Goal: Task Accomplishment & Management: Manage account settings

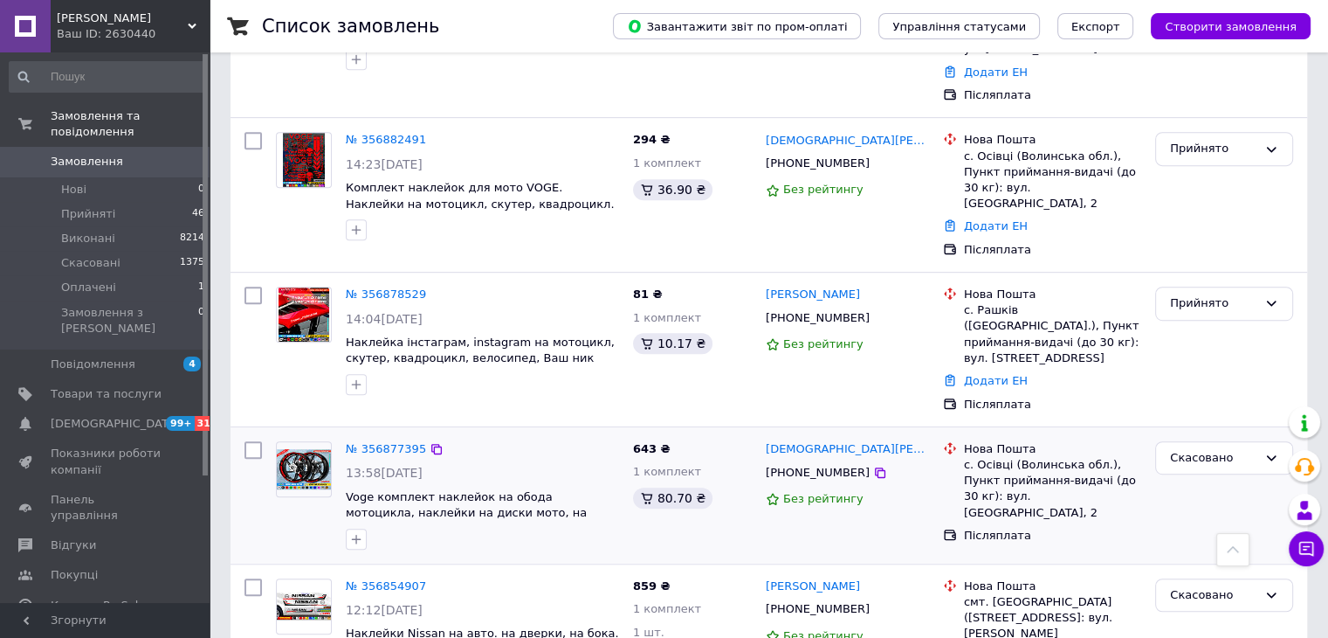
scroll to position [699, 0]
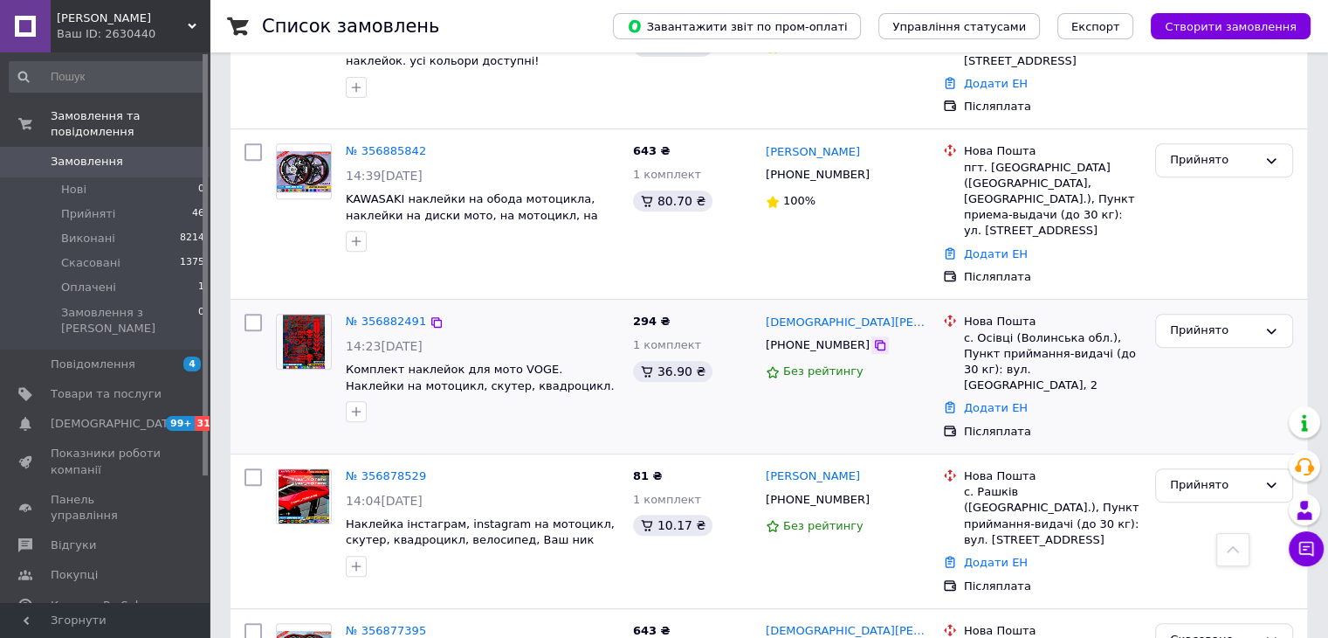
click at [873, 338] on icon at bounding box center [880, 345] width 14 height 14
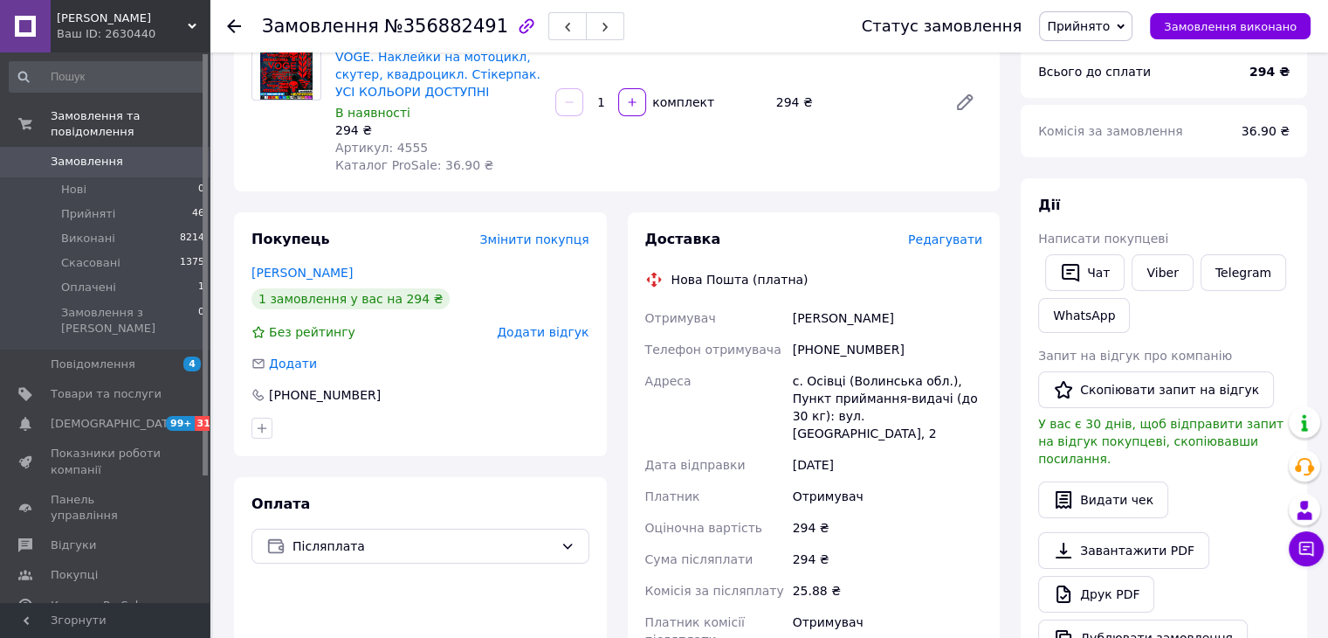
scroll to position [175, 0]
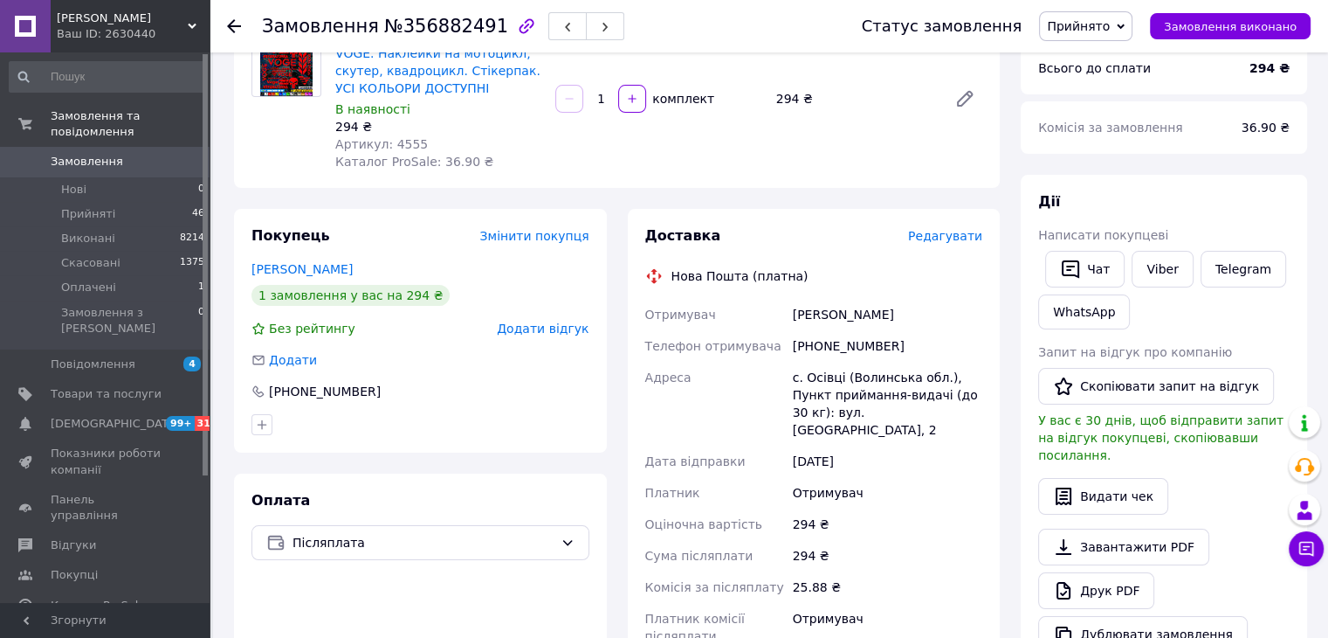
click at [842, 341] on div "+380963263240" at bounding box center [887, 345] width 197 height 31
copy div "380963263240"
click at [804, 314] on div "Іщик Назарій" at bounding box center [887, 314] width 197 height 31
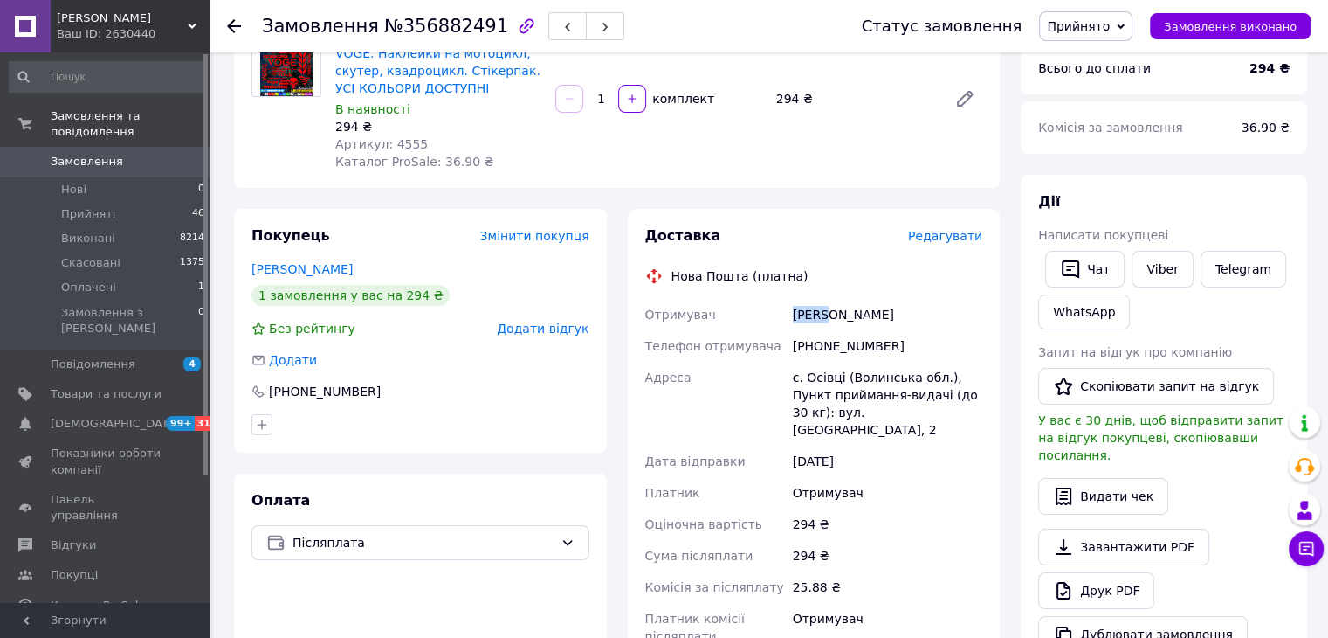
copy div "Іщик"
click at [849, 319] on div "Іщик Назарій" at bounding box center [887, 314] width 197 height 31
copy div "Назарій"
drag, startPoint x: 838, startPoint y: 382, endPoint x: 789, endPoint y: 382, distance: 49.8
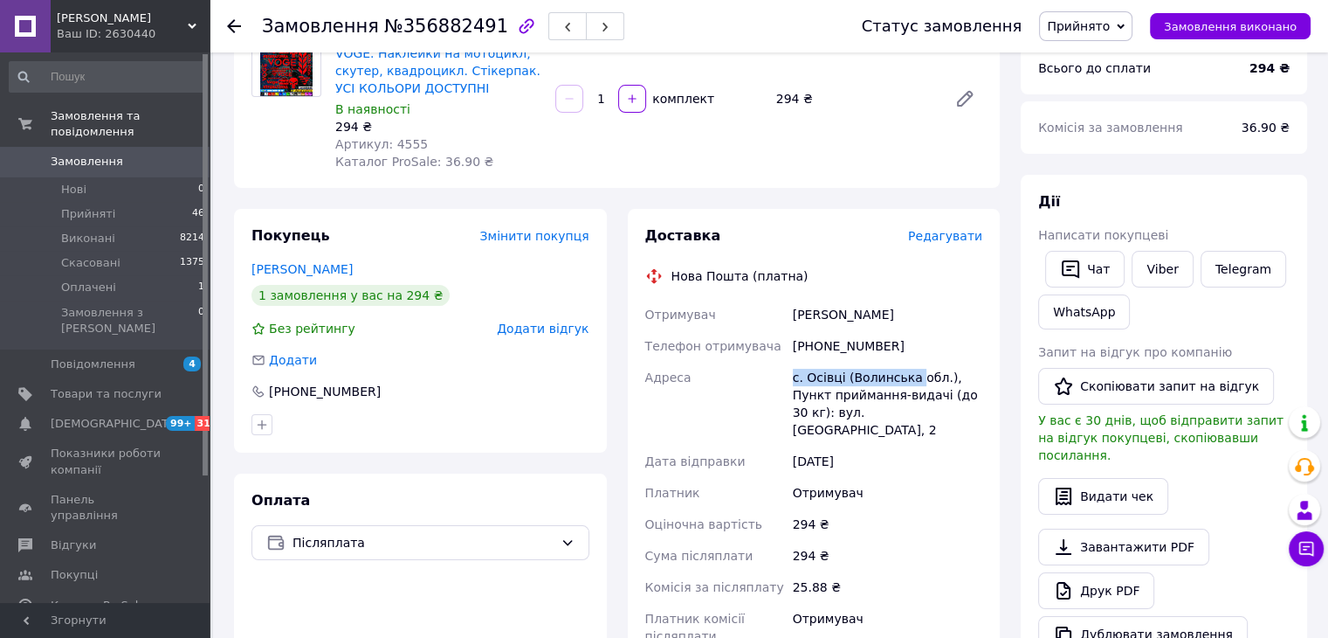
click at [789, 382] on div "с. Осівці (Волинська обл.), Пункт приймання-видачі (до 30 кг): вул. [GEOGRAPHIC…" at bounding box center [887, 404] width 197 height 84
copy div "с. Осівці (Волинська"
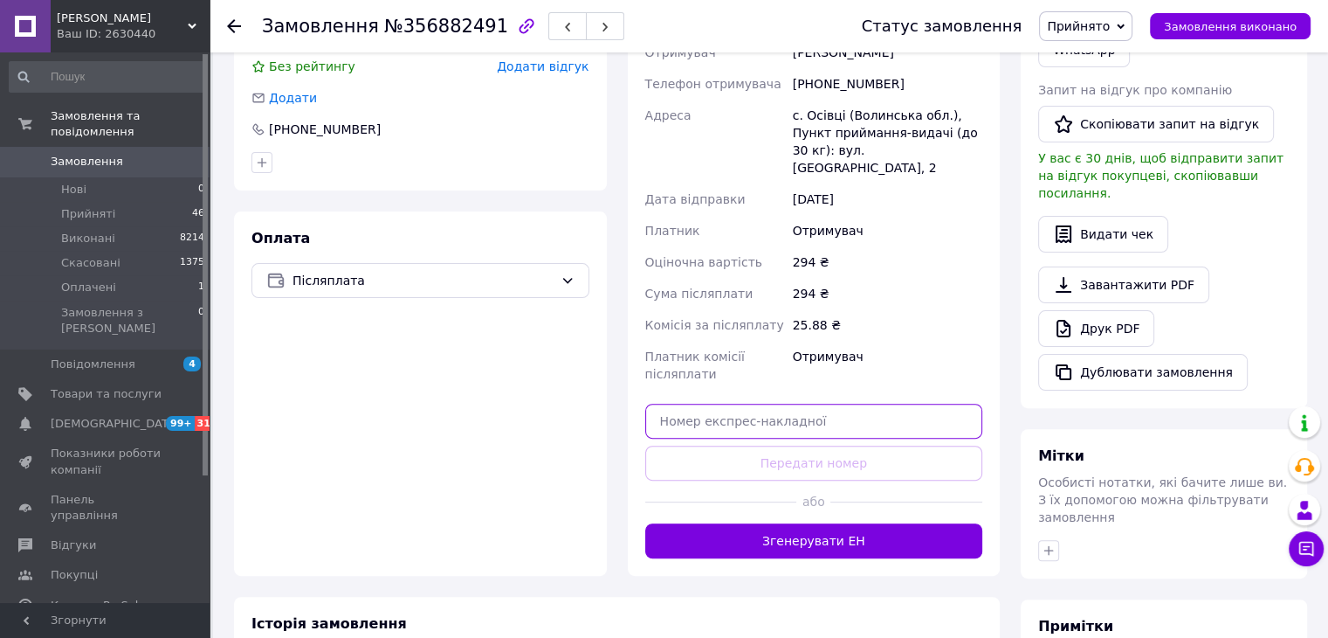
click at [842, 403] on input "text" at bounding box center [814, 420] width 338 height 35
paste input "20451225244479"
type input "20451225244479"
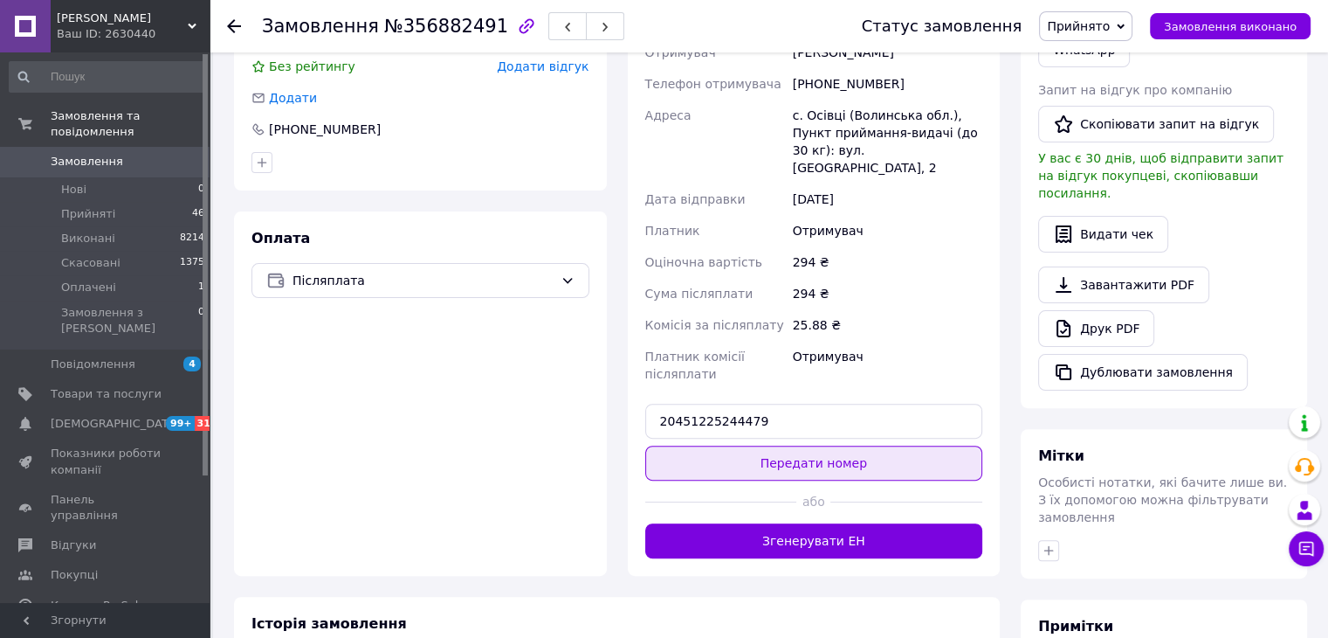
click at [835, 445] on button "Передати номер" at bounding box center [814, 462] width 338 height 35
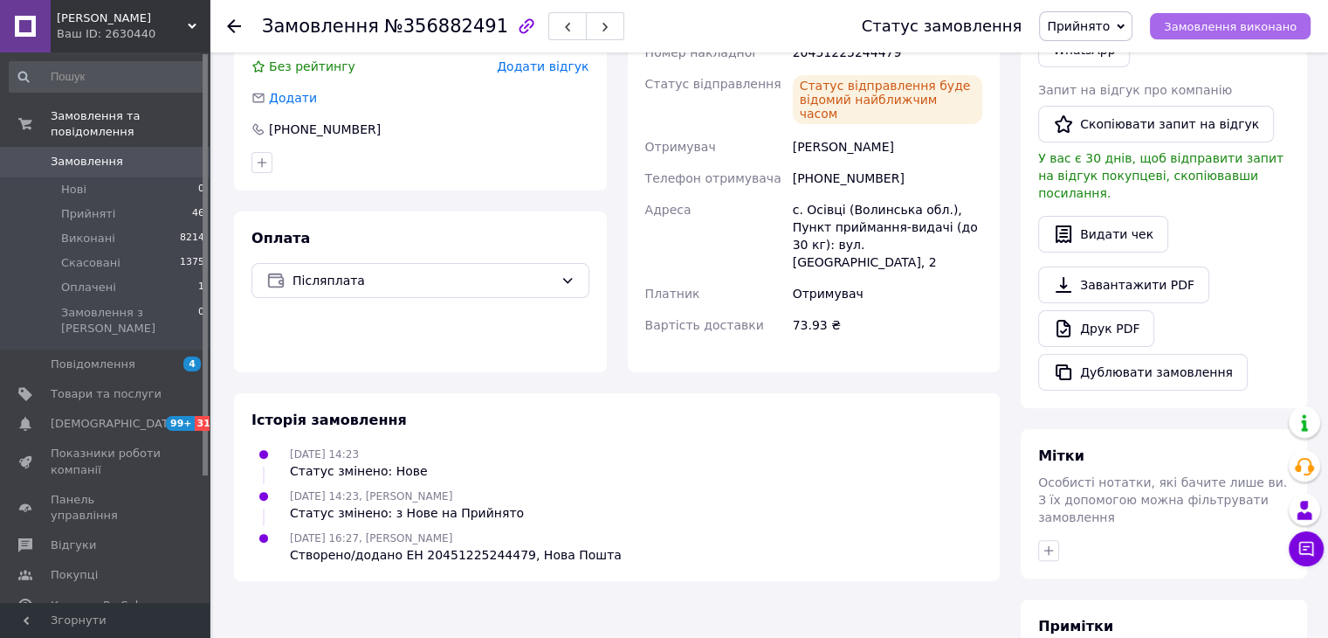
click at [1231, 38] on button "Замовлення виконано" at bounding box center [1230, 26] width 161 height 26
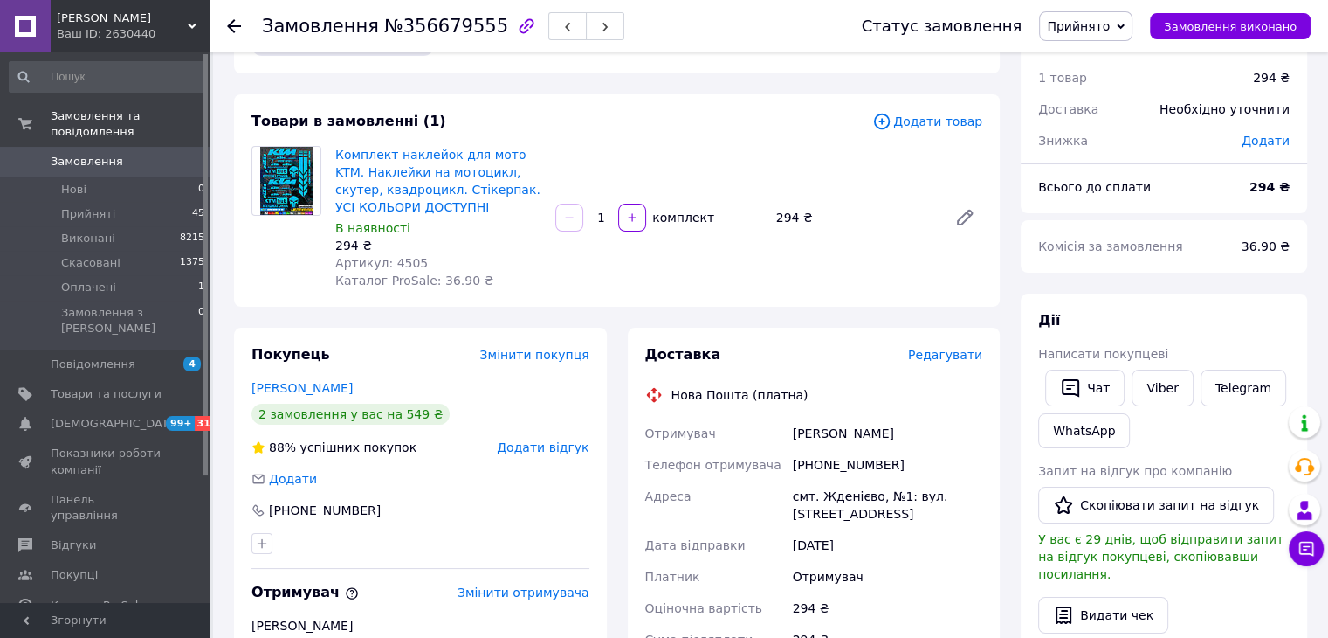
scroll to position [87, 0]
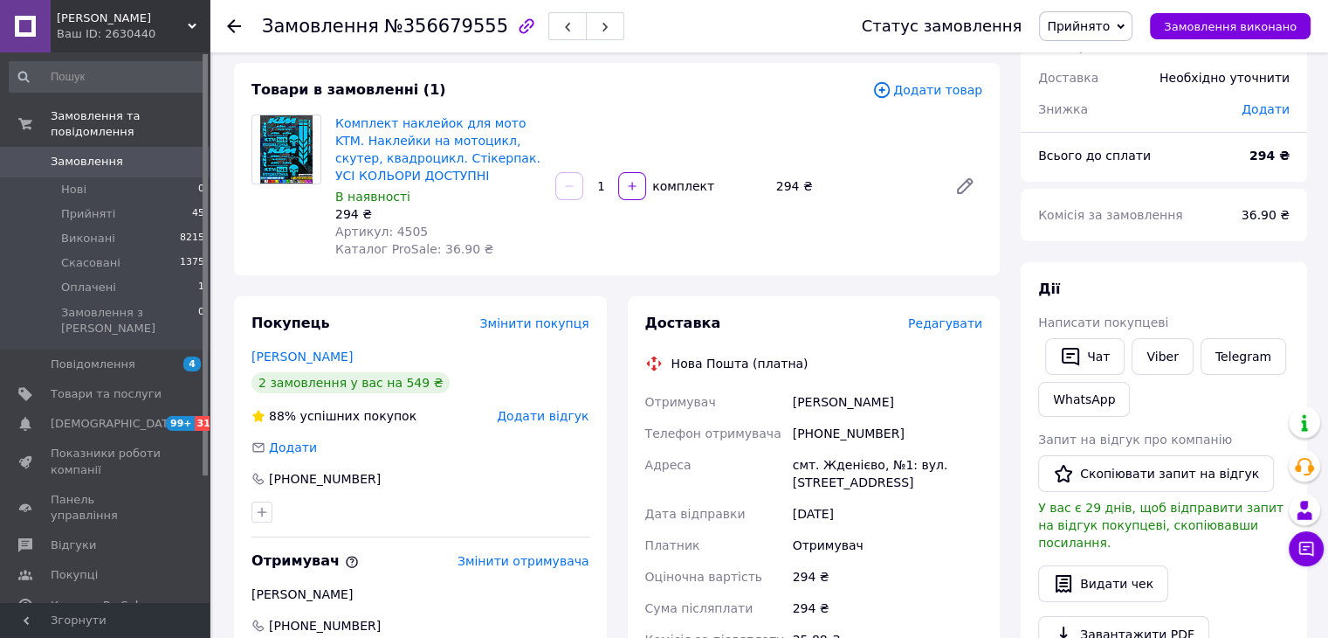
click at [870, 438] on div "[PHONE_NUMBER]" at bounding box center [887, 432] width 197 height 31
copy div "380985011289"
click at [803, 406] on div "Мідянка Кирил" at bounding box center [887, 401] width 197 height 31
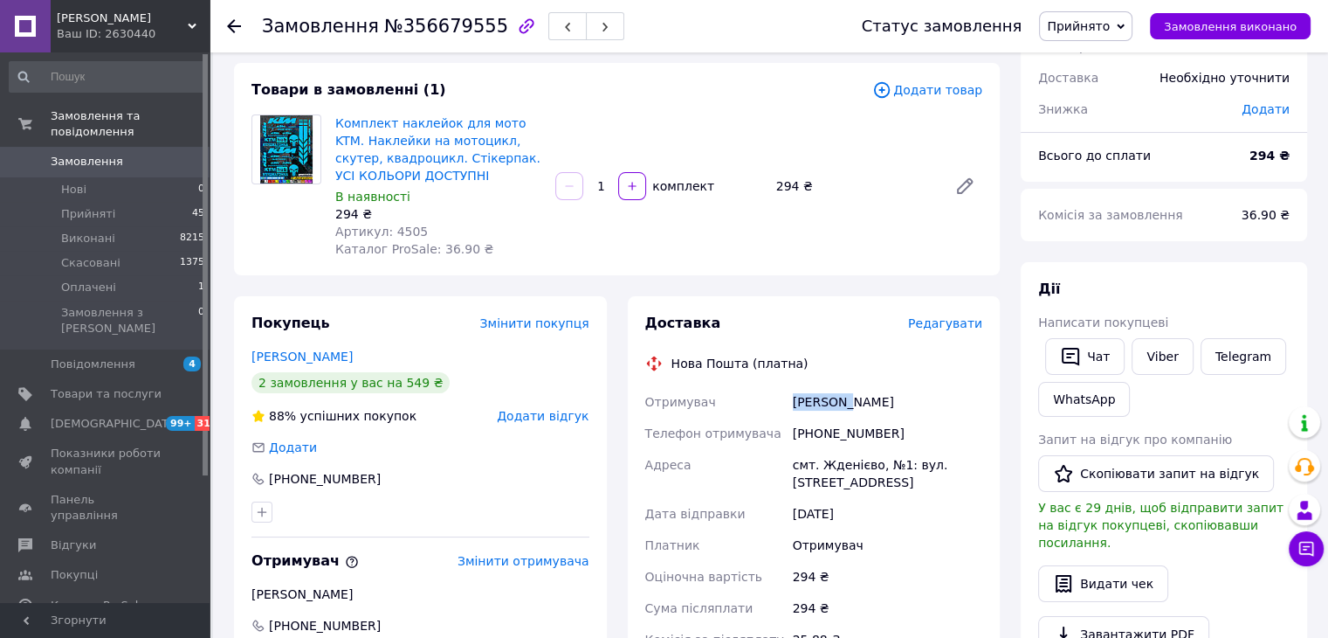
copy div "Мідянка"
click at [862, 405] on div "Мідянка Кирил" at bounding box center [887, 401] width 197 height 31
copy div "Кирил"
drag, startPoint x: 863, startPoint y: 463, endPoint x: 776, endPoint y: 463, distance: 87.3
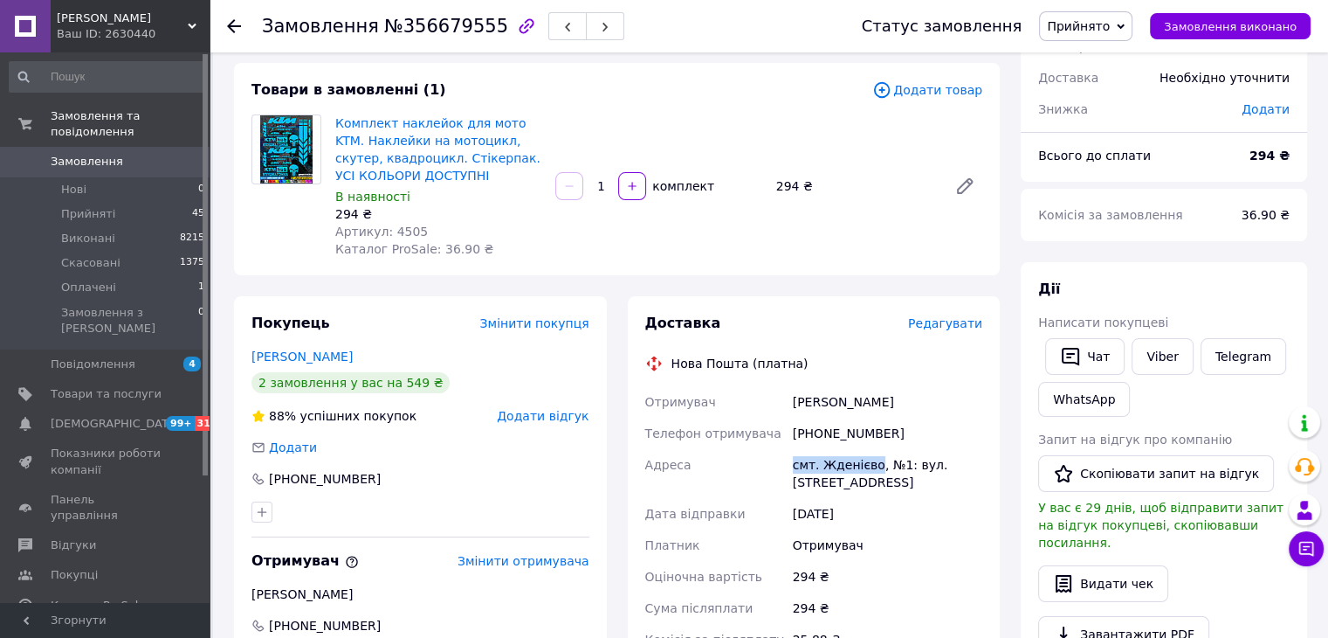
click at [776, 463] on div "Отримувач Мідянка Кирил Телефон отримувача +380985011289 Адреса смт. Жденієво, …" at bounding box center [814, 545] width 345 height 318
copy div "Адреса смт. Жденієво"
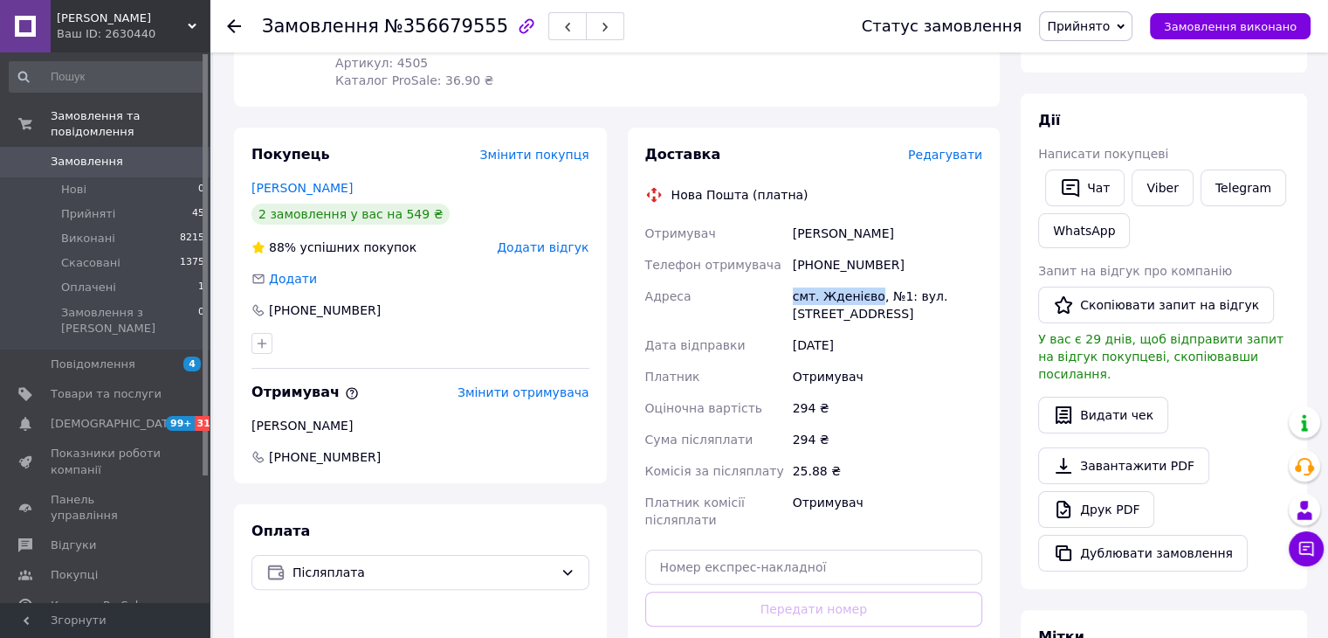
scroll to position [349, 0]
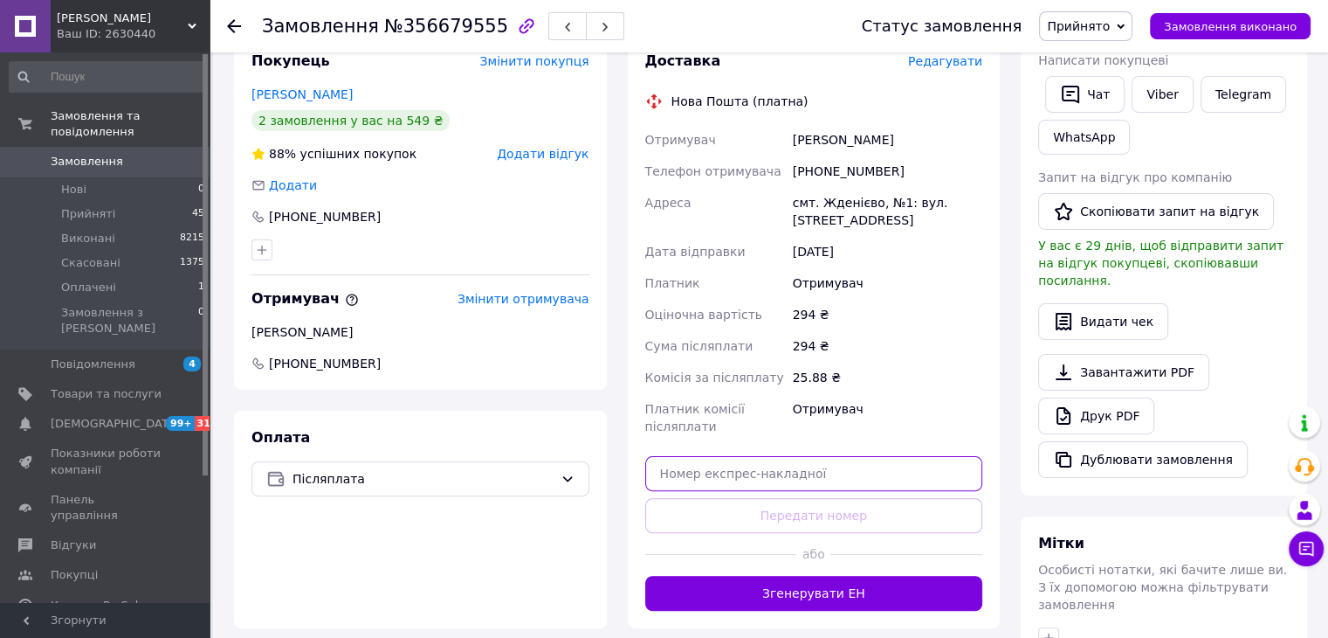
click at [800, 489] on input "text" at bounding box center [814, 473] width 338 height 35
paste input "20451225262110"
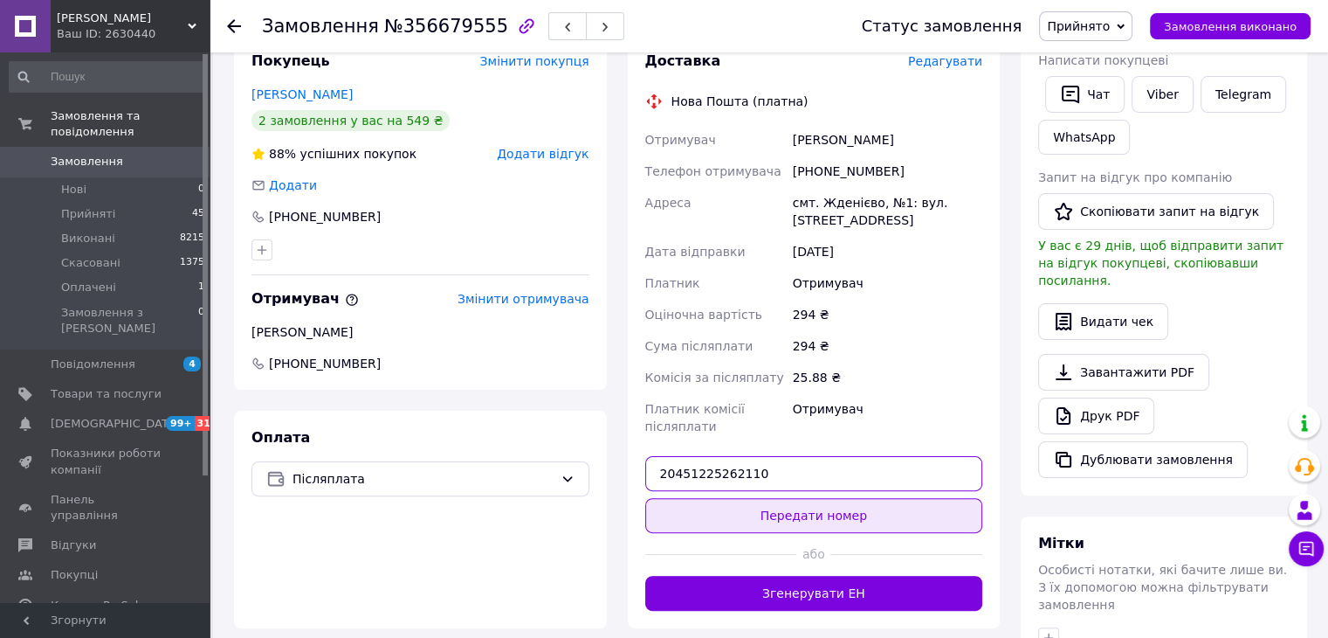
type input "20451225262110"
click at [807, 506] on button "Передати номер" at bounding box center [814, 515] width 338 height 35
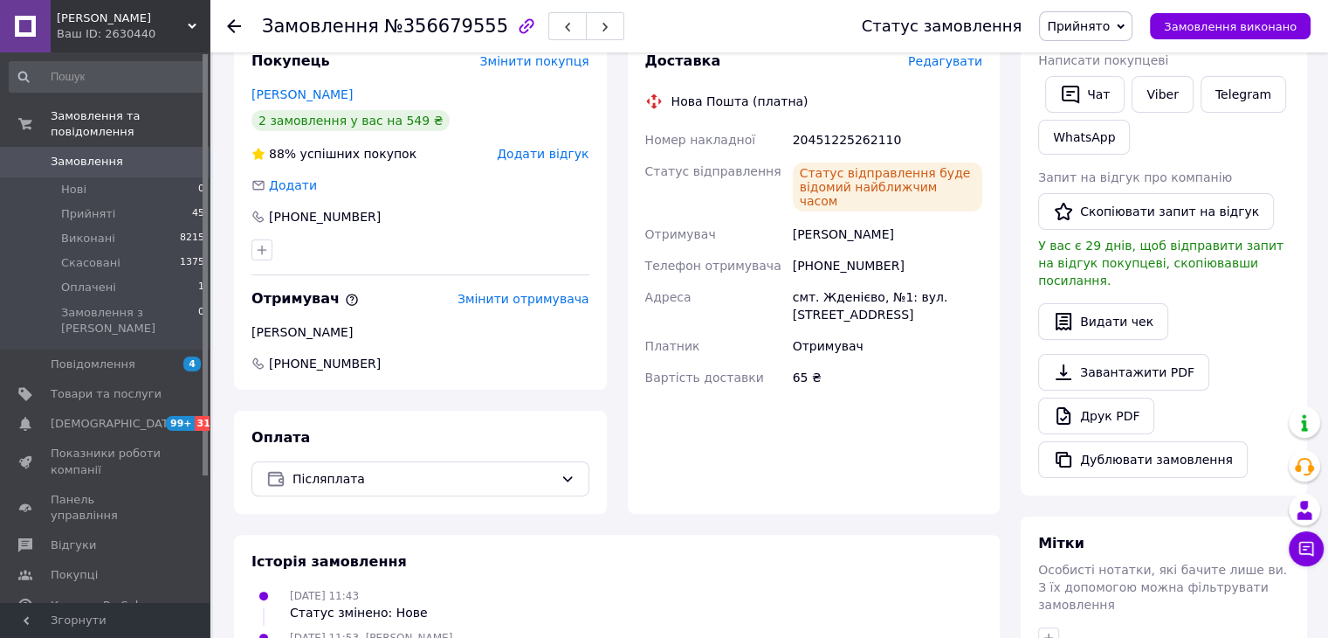
click at [851, 252] on div "+380985011289" at bounding box center [887, 265] width 197 height 31
copy div "380985011289"
click at [851, 139] on div "20451225262110" at bounding box center [887, 139] width 197 height 31
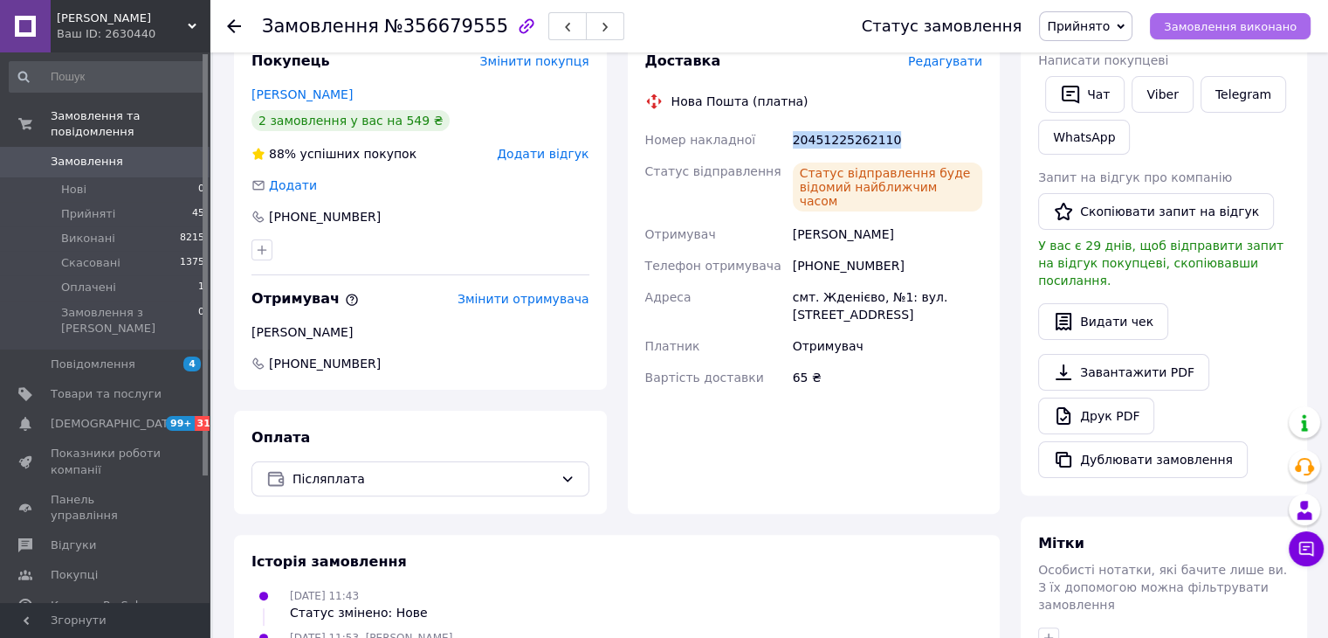
click at [1216, 29] on span "Замовлення виконано" at bounding box center [1230, 26] width 133 height 13
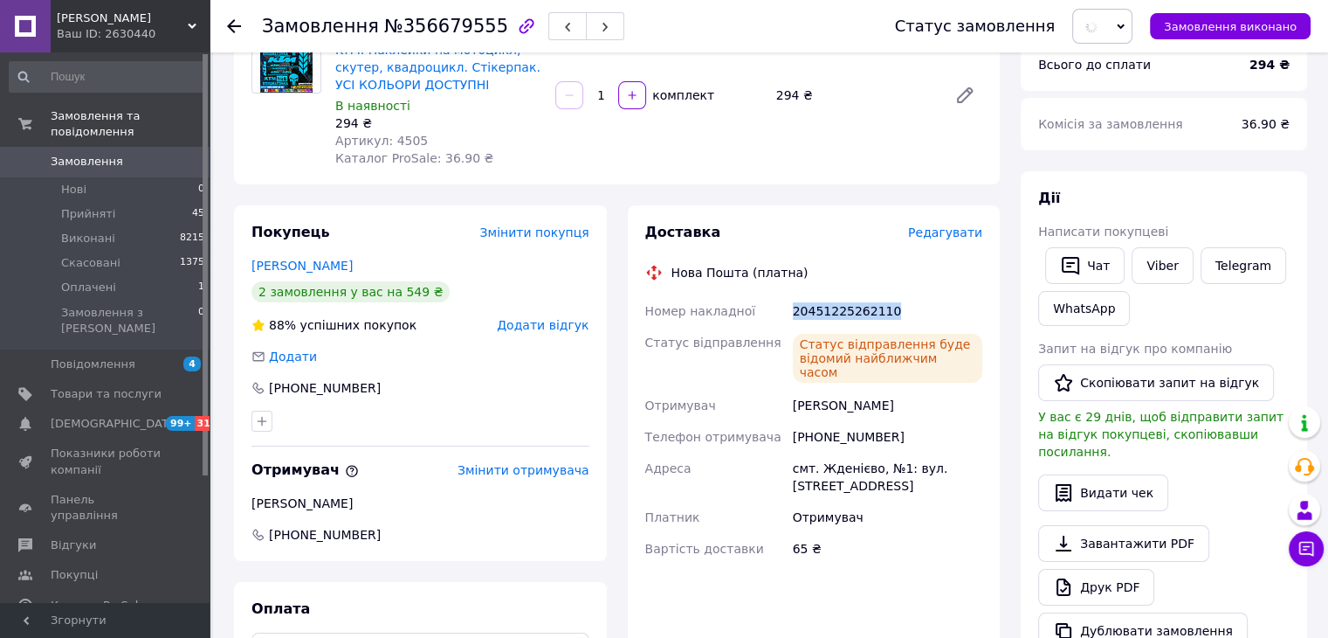
scroll to position [87, 0]
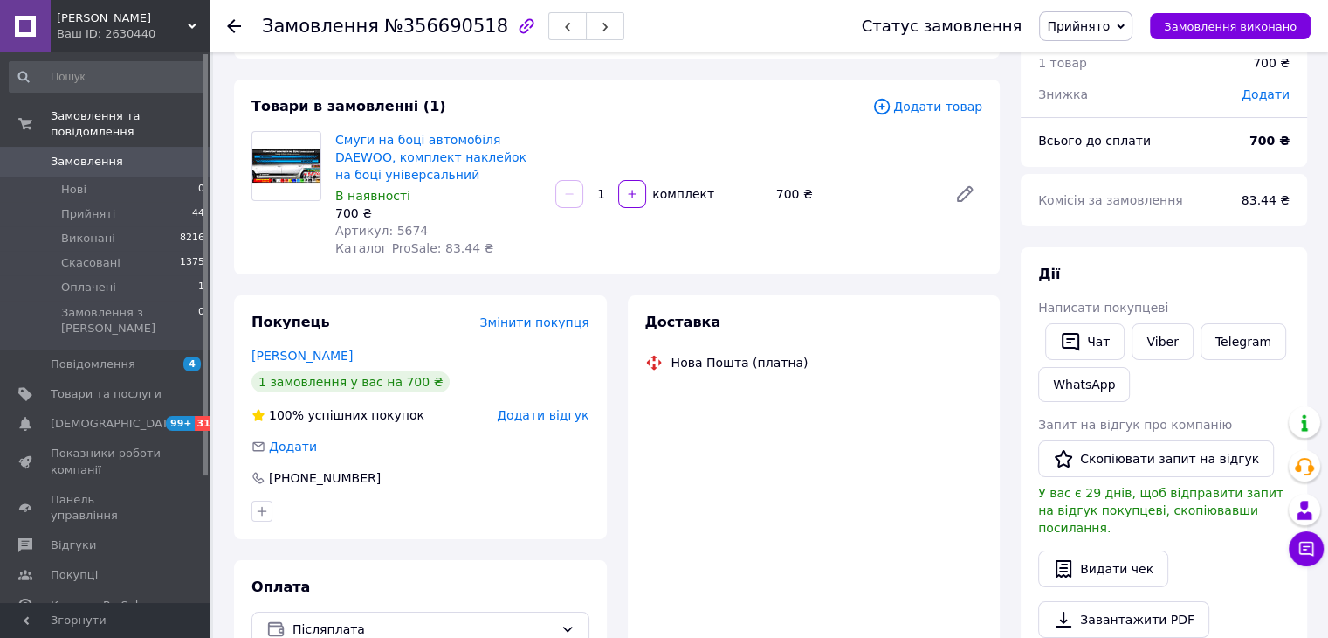
scroll to position [175, 0]
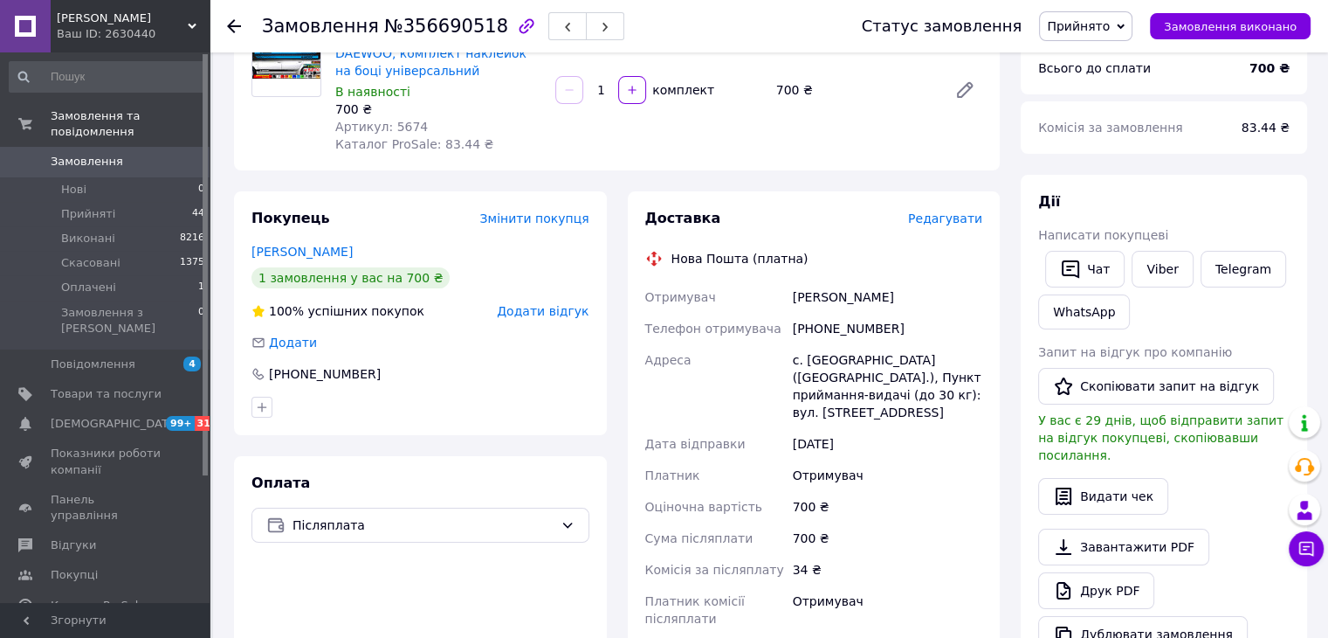
click at [827, 328] on div "[PHONE_NUMBER]" at bounding box center [887, 328] width 197 height 31
copy div "380967097035"
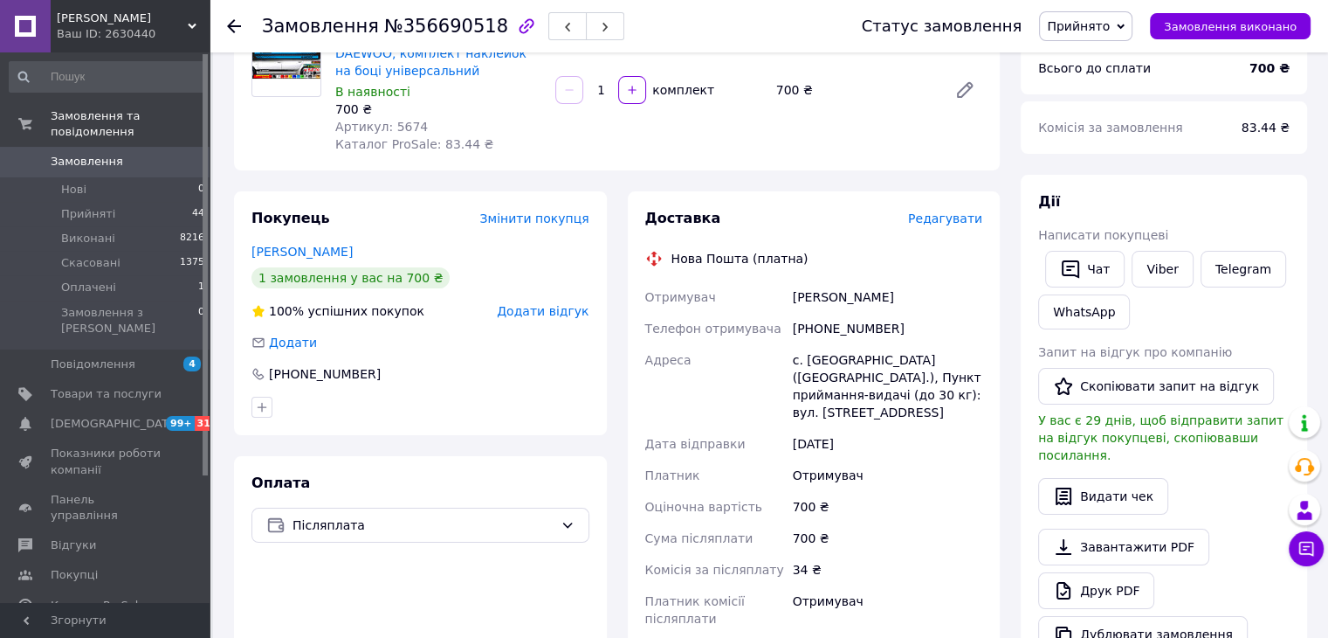
click at [810, 296] on div "Кручак Христина" at bounding box center [887, 296] width 197 height 31
copy div "Кручак"
click at [865, 297] on div "Кручак Христина" at bounding box center [887, 296] width 197 height 31
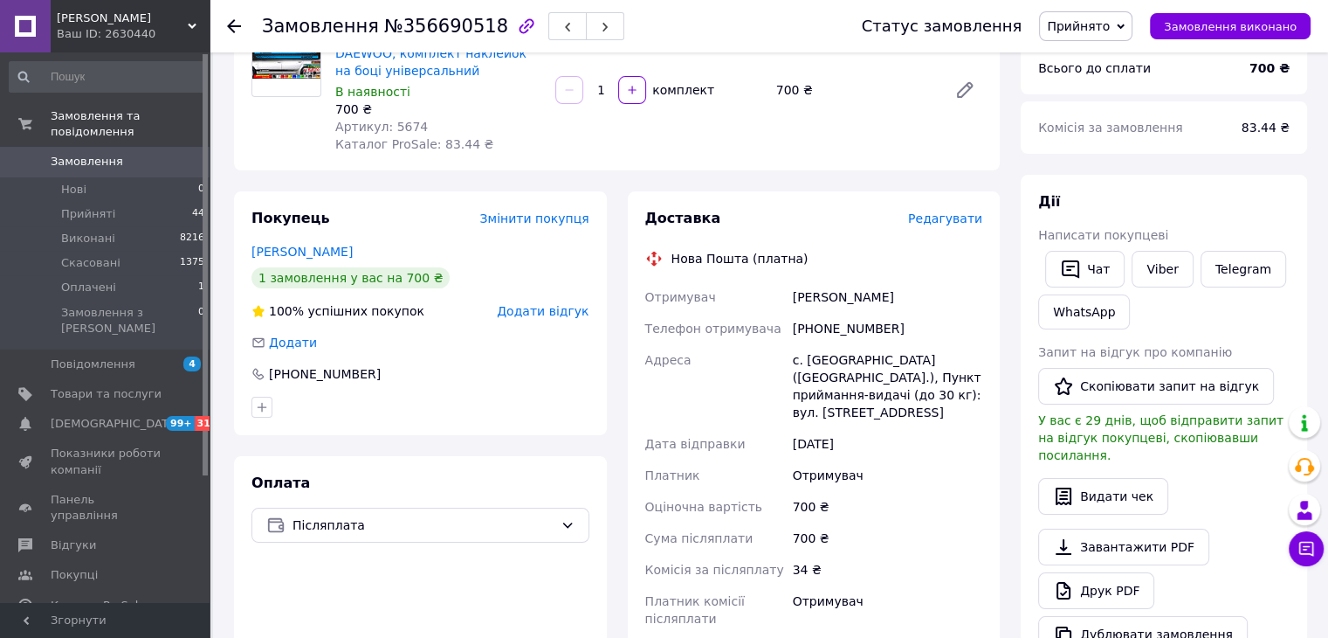
copy div "Христина"
drag, startPoint x: 862, startPoint y: 362, endPoint x: 790, endPoint y: 362, distance: 71.6
click at [790, 362] on div "с. [GEOGRAPHIC_DATA] ([GEOGRAPHIC_DATA].), Пункт приймання-видачі (до 30 кг): в…" at bounding box center [887, 386] width 197 height 84
copy div "с. Вільхівці (Львівська о"
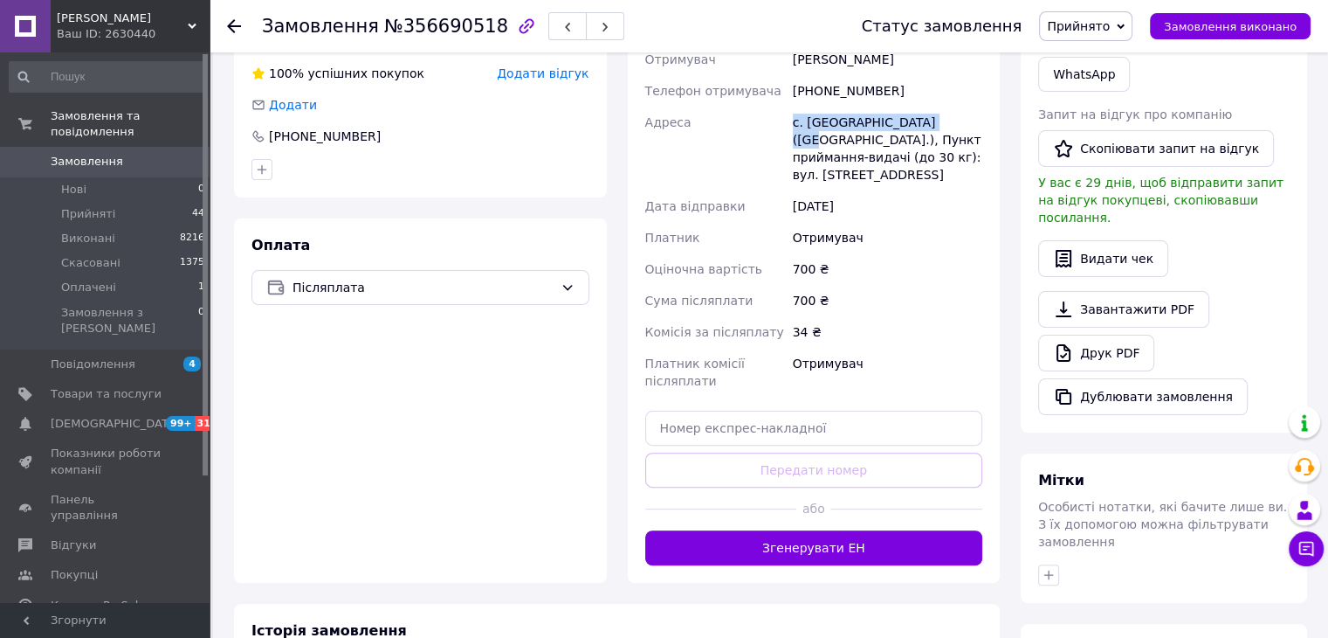
scroll to position [437, 0]
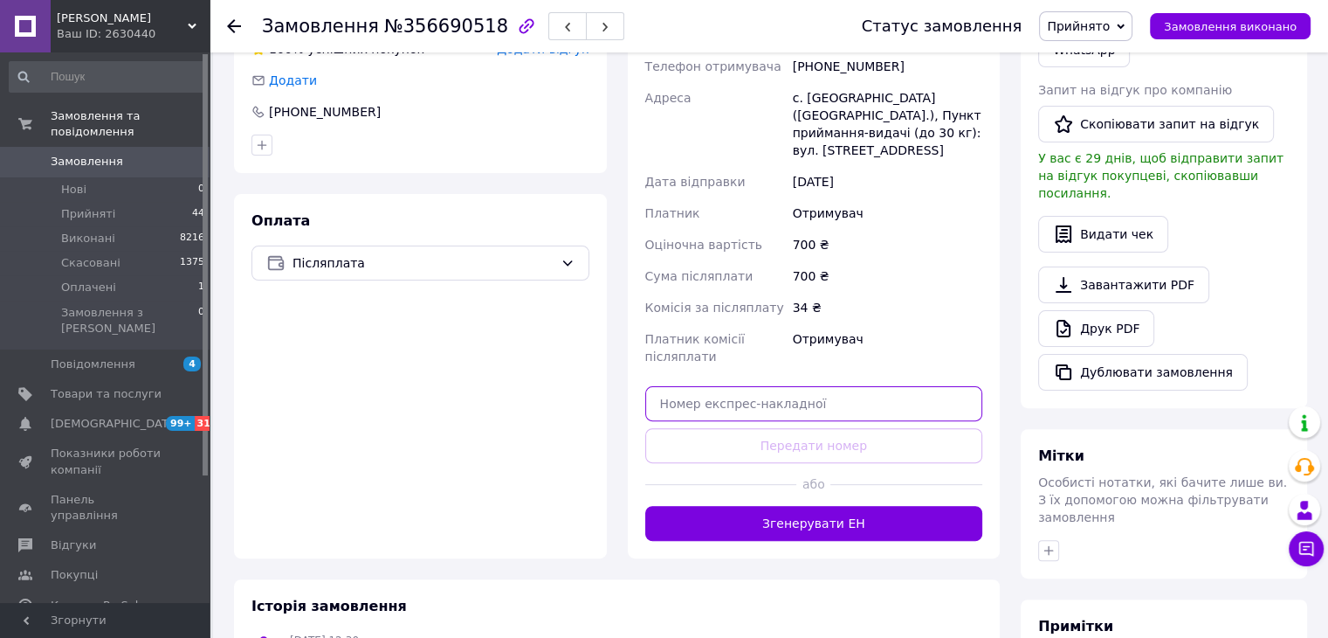
click at [818, 386] on input "text" at bounding box center [814, 403] width 338 height 35
paste input "20451225285944"
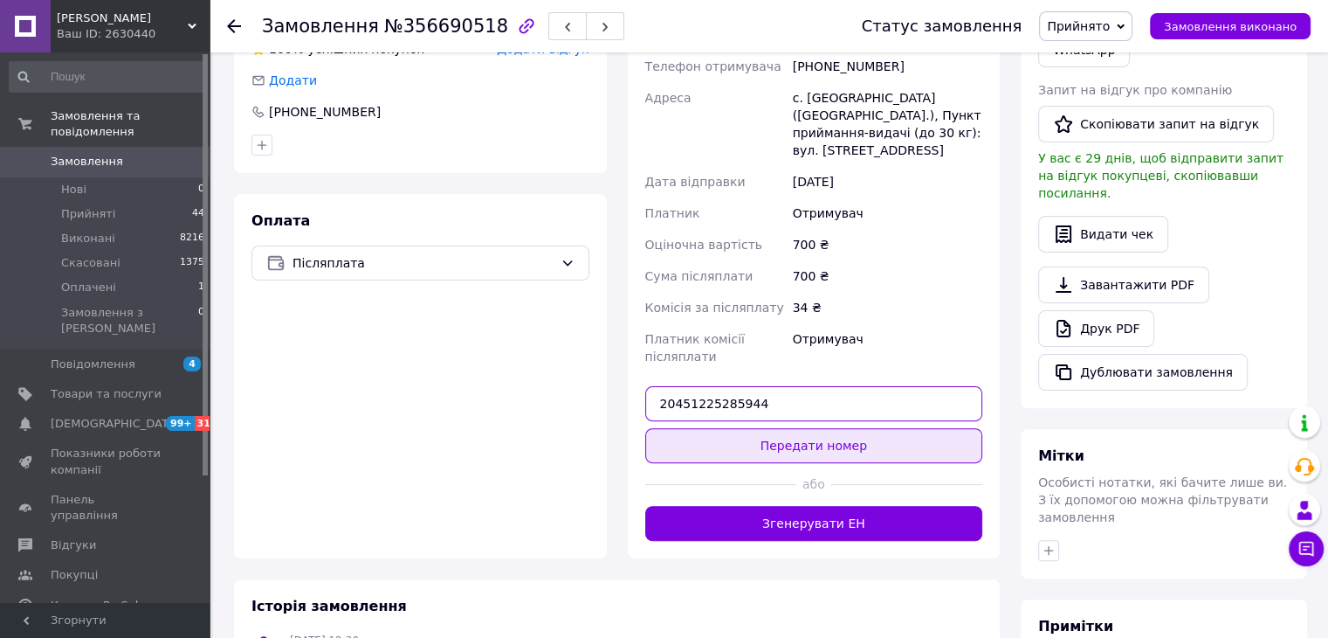
type input "20451225285944"
click at [827, 428] on button "Передати номер" at bounding box center [814, 445] width 338 height 35
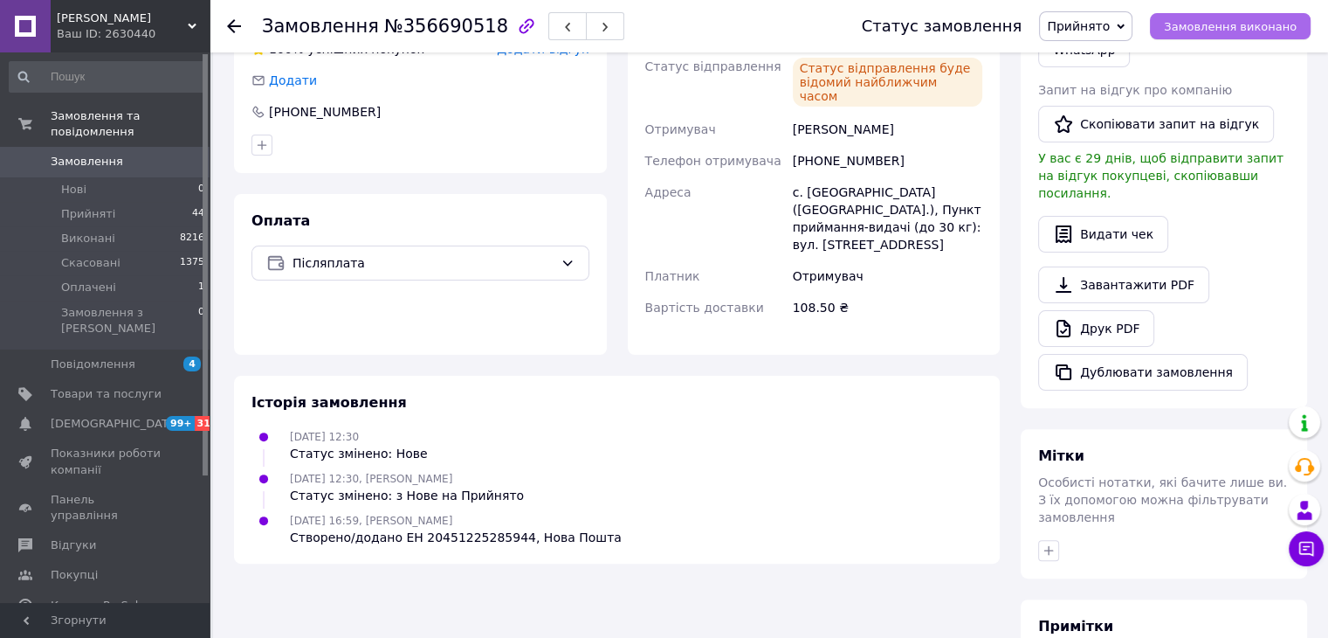
click at [1194, 36] on button "Замовлення виконано" at bounding box center [1230, 26] width 161 height 26
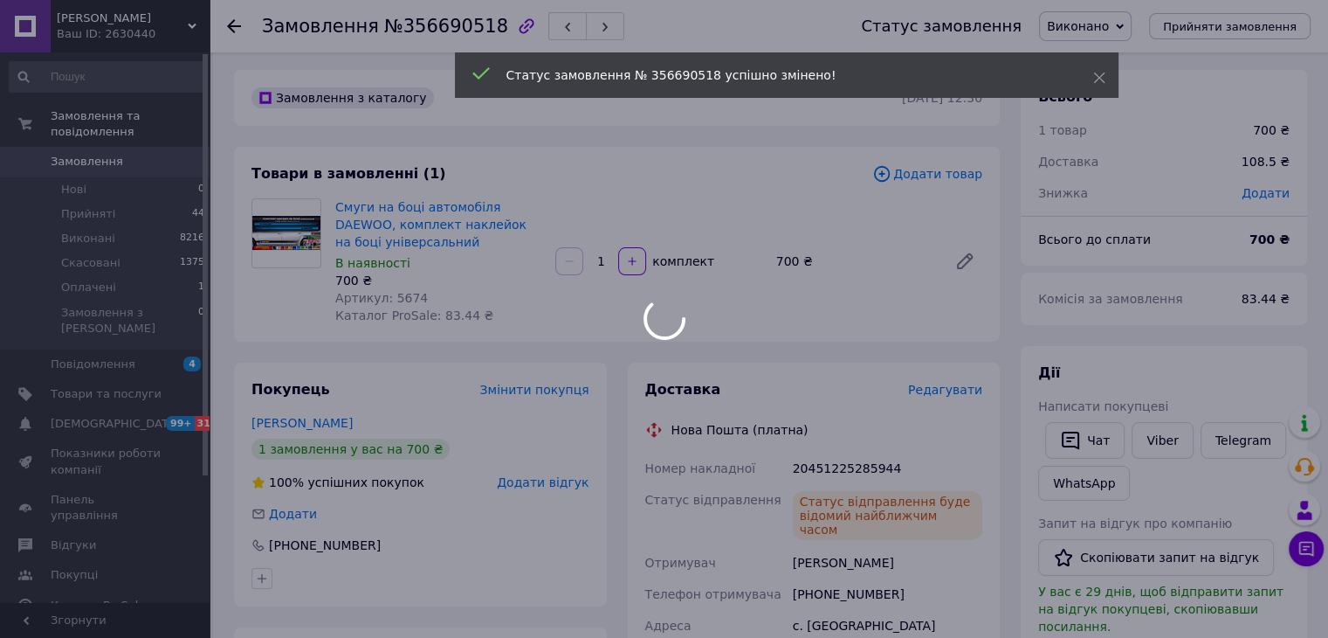
scroll to position [0, 0]
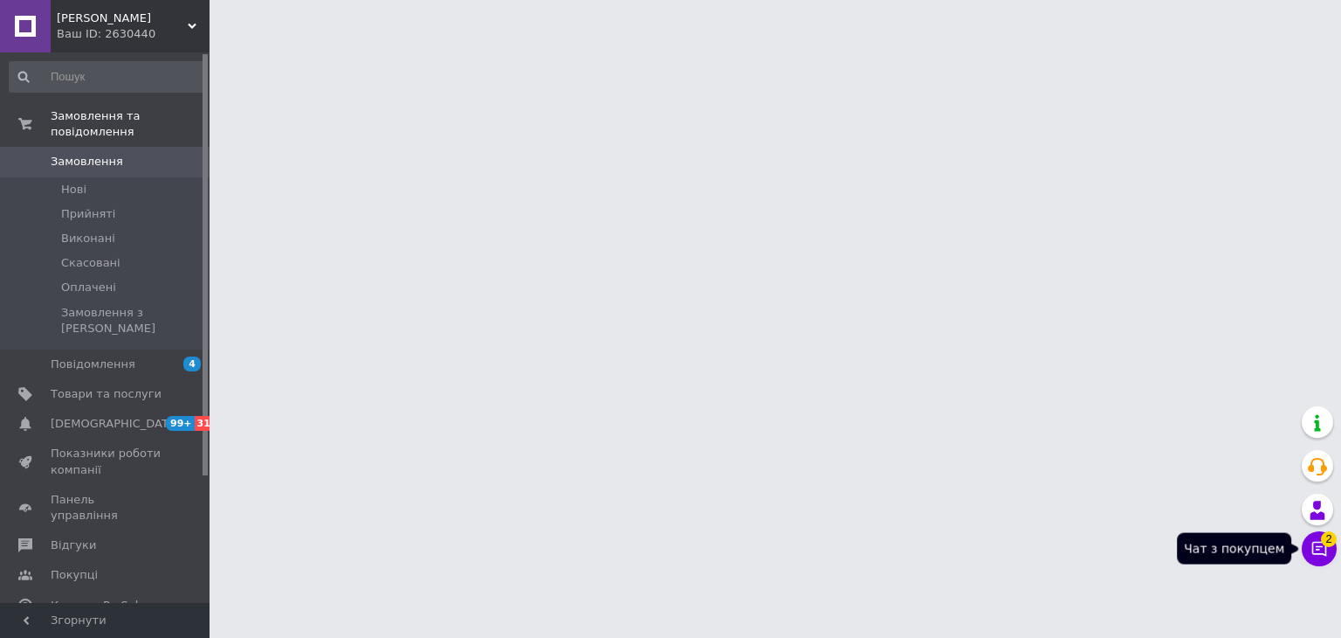
click at [1320, 555] on icon at bounding box center [1319, 548] width 17 height 17
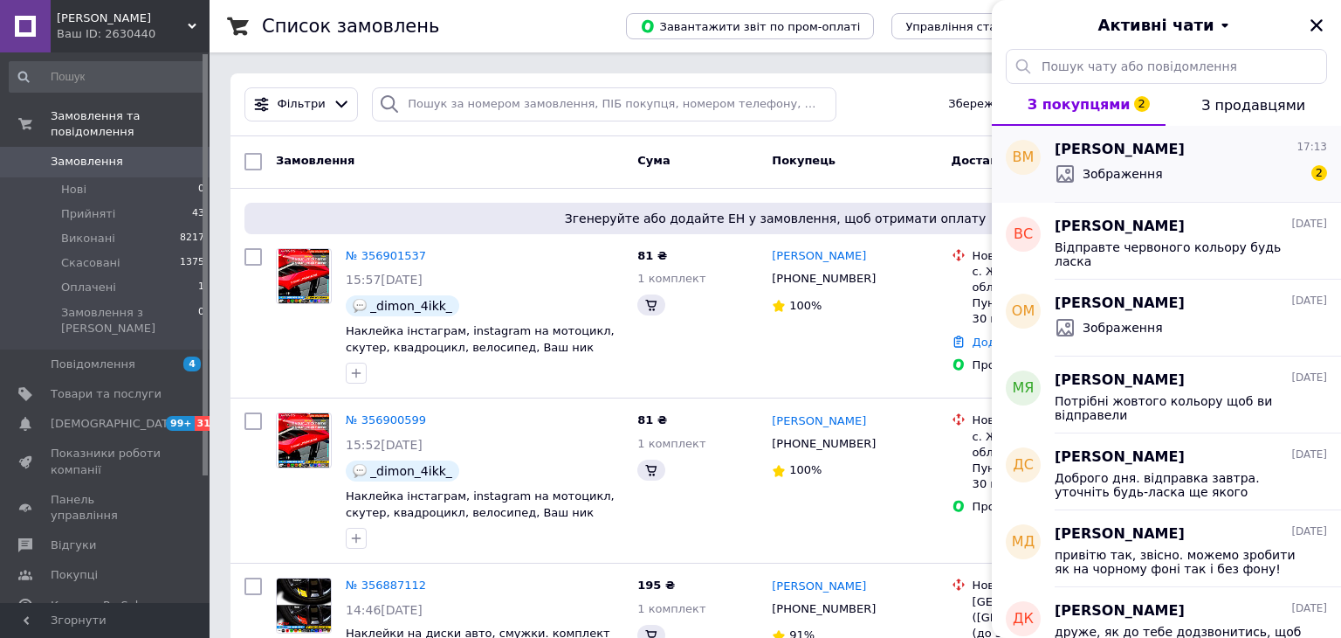
click at [1142, 170] on div "Зображення 2" at bounding box center [1191, 174] width 272 height 28
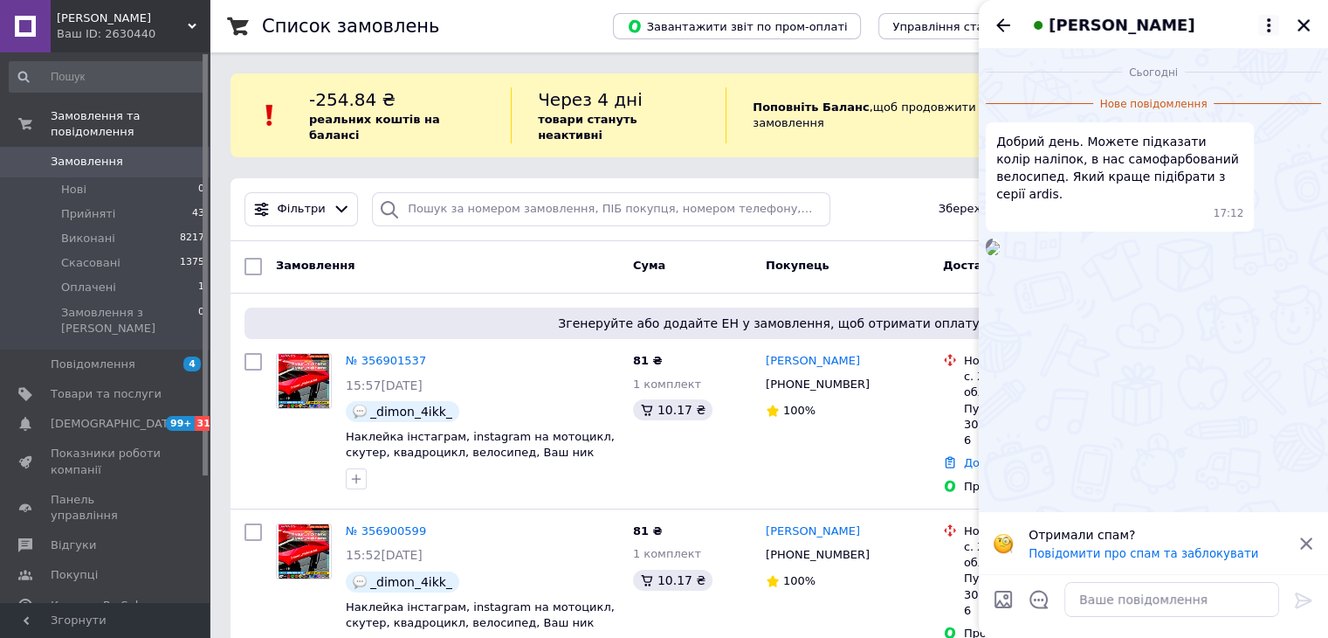
click at [1263, 26] on icon at bounding box center [1268, 25] width 21 height 21
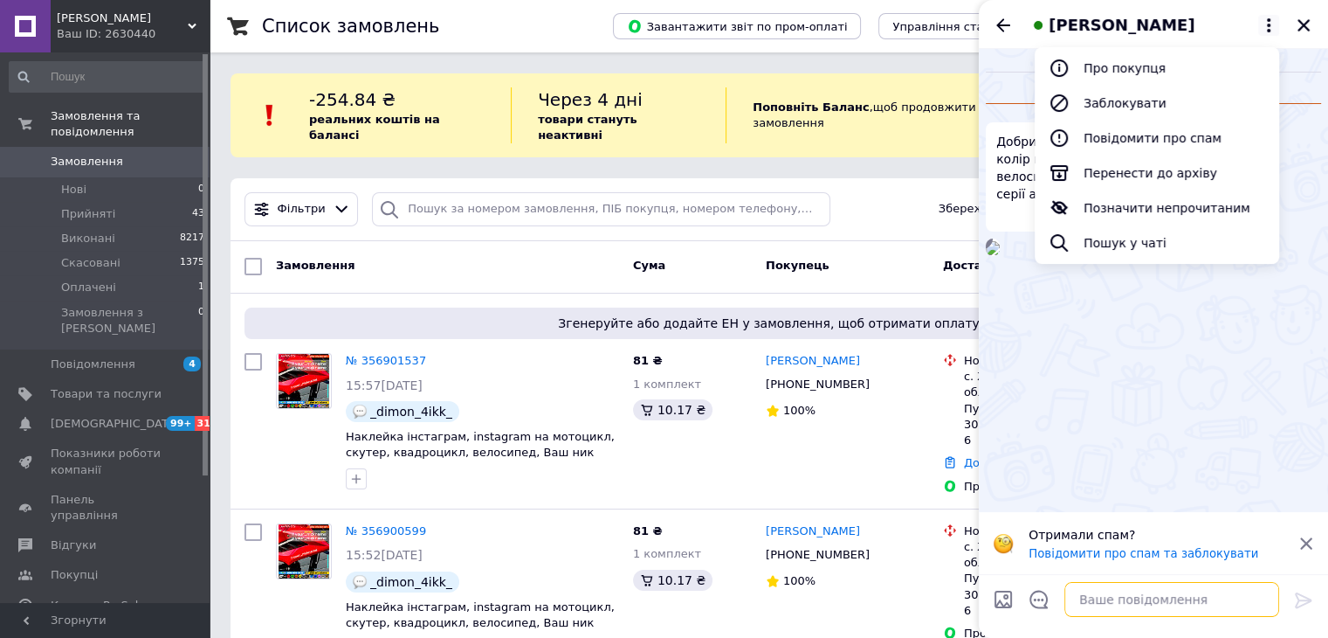
click at [1135, 599] on textarea at bounding box center [1172, 599] width 215 height 35
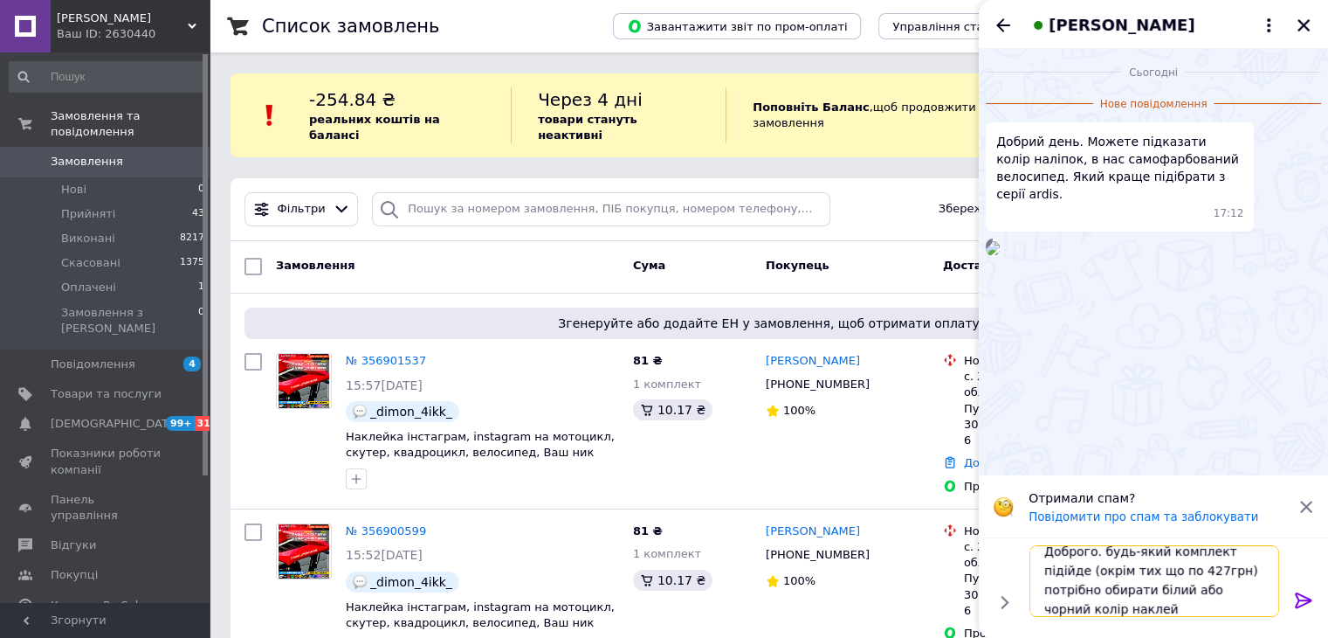
scroll to position [1, 0]
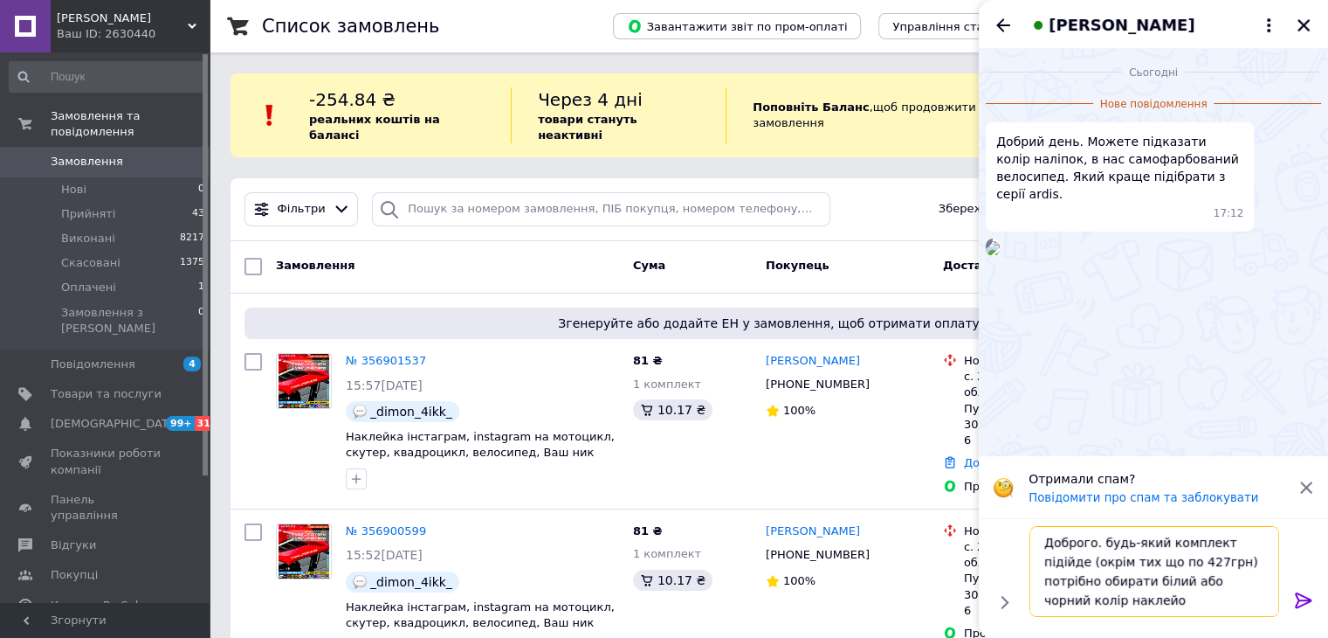
type textarea "Доброго. будь-який комплект підійде (окрім тих що по 427грн) потрібно обирати б…"
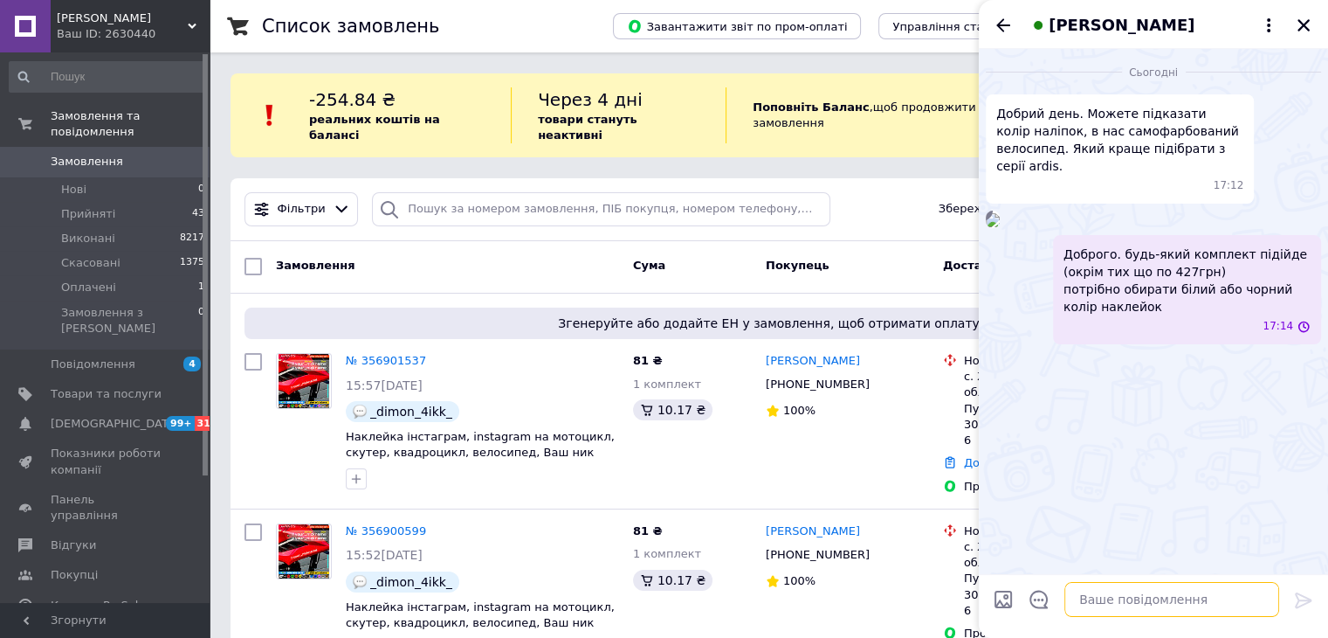
scroll to position [4, 0]
click at [1000, 227] on img at bounding box center [993, 220] width 14 height 14
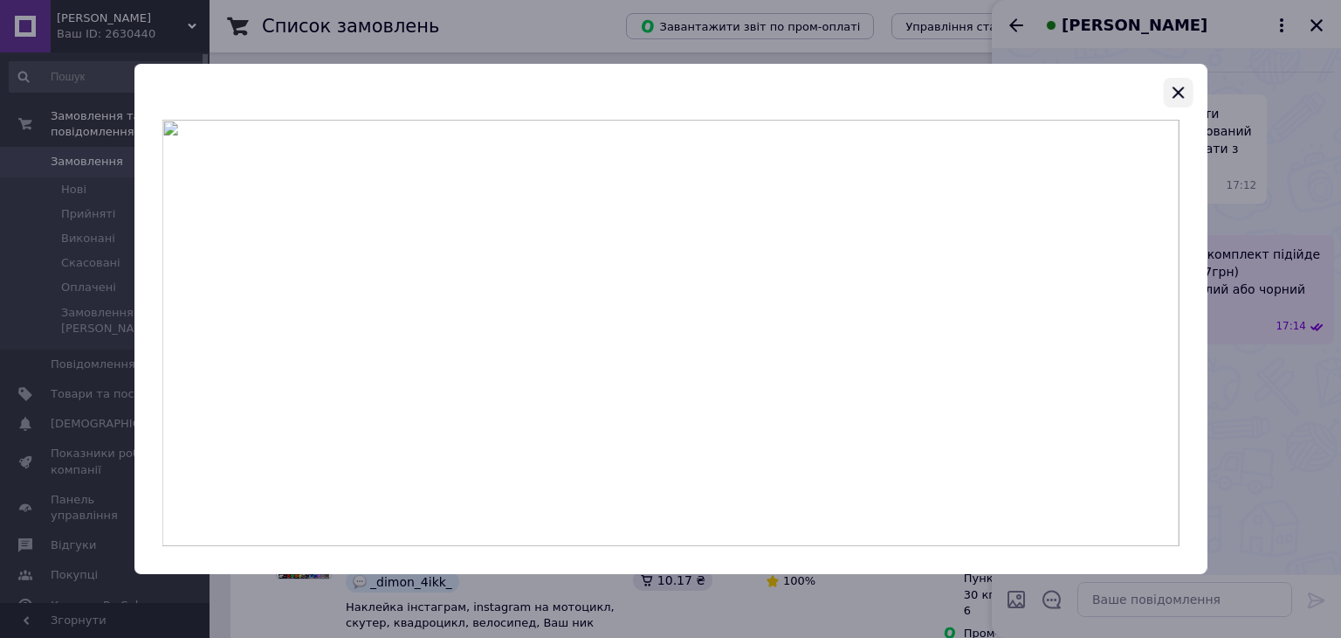
click at [1183, 86] on icon "button" at bounding box center [1178, 92] width 21 height 21
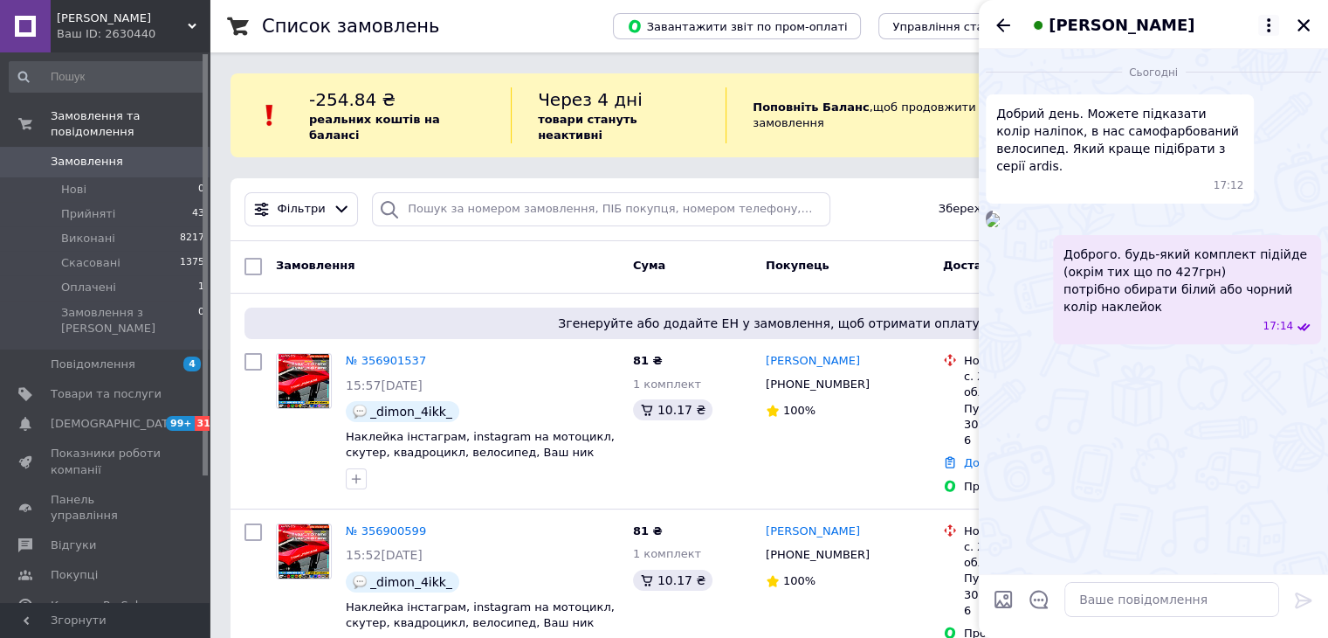
click at [1274, 24] on icon at bounding box center [1268, 25] width 21 height 21
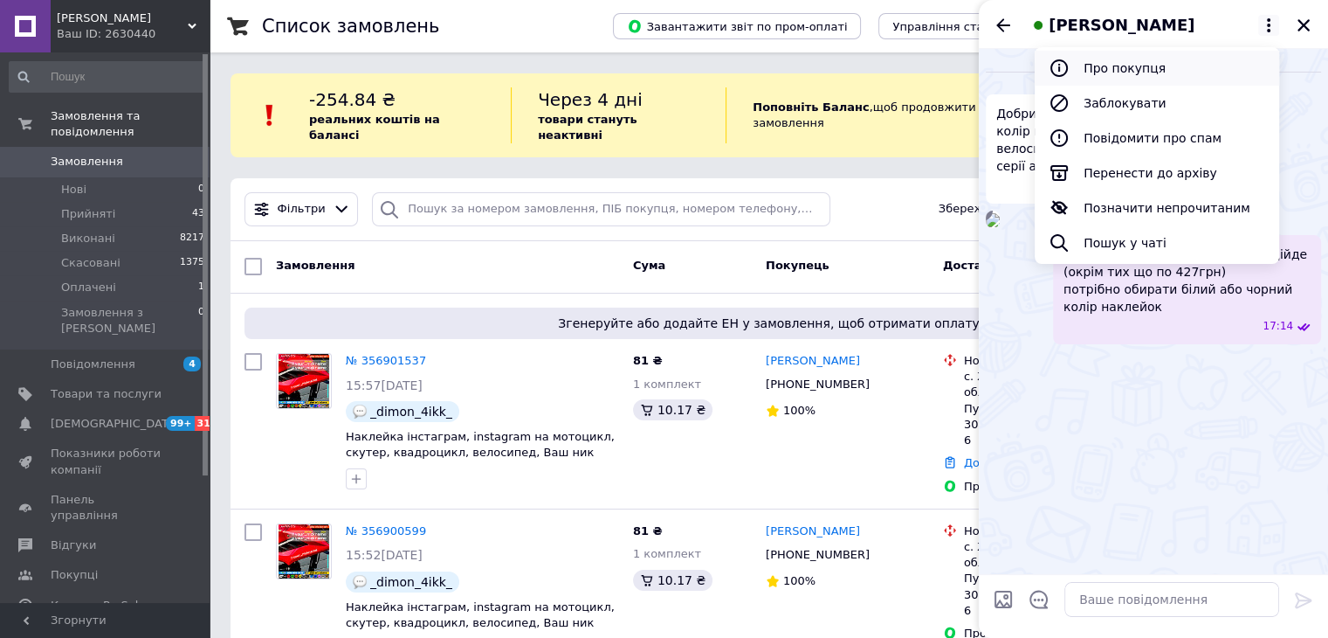
click at [1189, 72] on button "Про покупця" at bounding box center [1157, 68] width 245 height 35
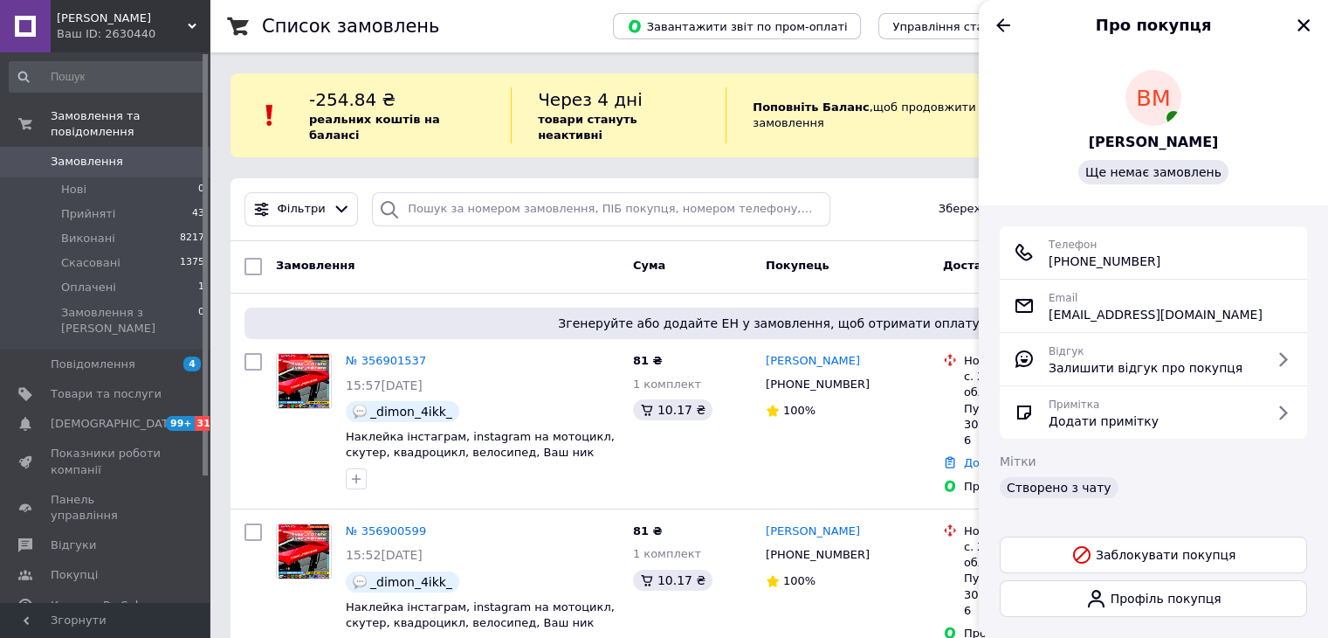
click at [1121, 263] on span "+380 (93) 460-41-36" at bounding box center [1105, 260] width 112 height 17
copy ul "+380 (93) 460-41-36"
click at [996, 24] on icon "Назад" at bounding box center [1003, 25] width 21 height 21
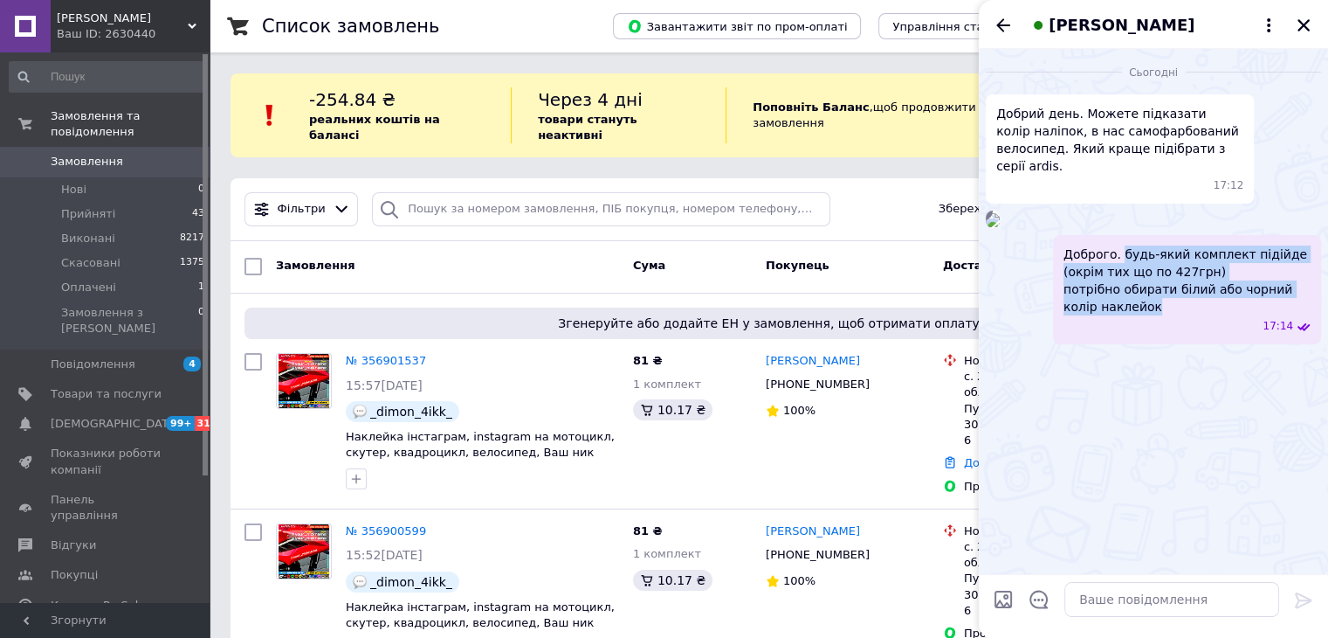
drag, startPoint x: 1118, startPoint y: 485, endPoint x: 1173, endPoint y: 535, distance: 74.8
click at [1173, 315] on span "Доброго. будь-який комплект підійде (окрім тих що по 427грн) потрібно обирати б…" at bounding box center [1187, 280] width 247 height 70
copy span "будь-який комплект підійде (окрім тих що по 427грн) потрібно обирати білий або …"
drag, startPoint x: 1300, startPoint y: 25, endPoint x: 1247, endPoint y: 6, distance: 55.8
click at [1300, 25] on icon "Закрити" at bounding box center [1304, 25] width 16 height 16
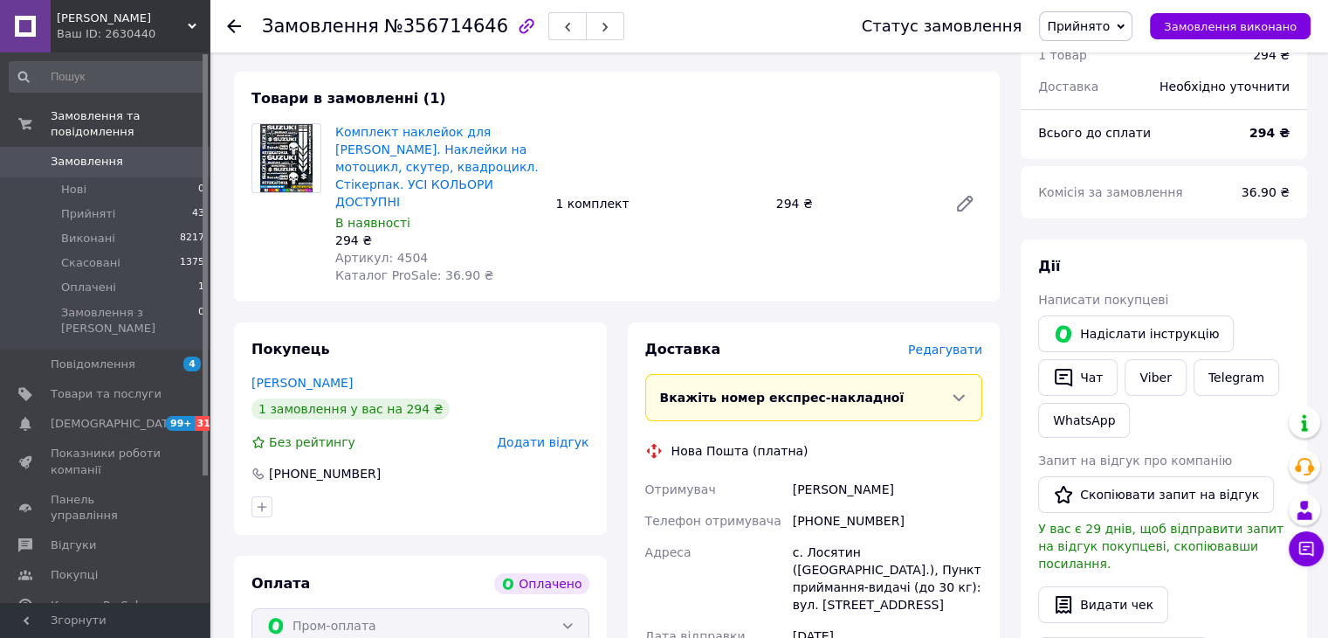
scroll to position [262, 0]
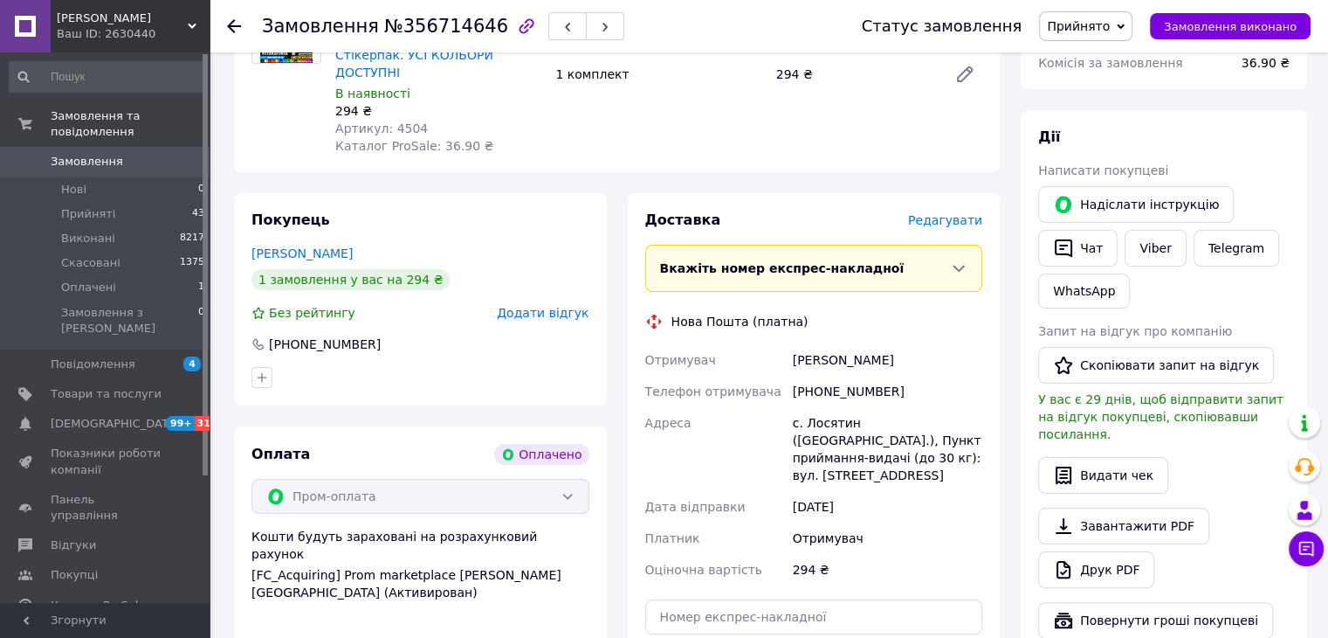
click at [833, 376] on div "+380505923250" at bounding box center [887, 391] width 197 height 31
copy div "380505923250"
click at [806, 348] on div "Пилипчук Максим" at bounding box center [887, 359] width 197 height 31
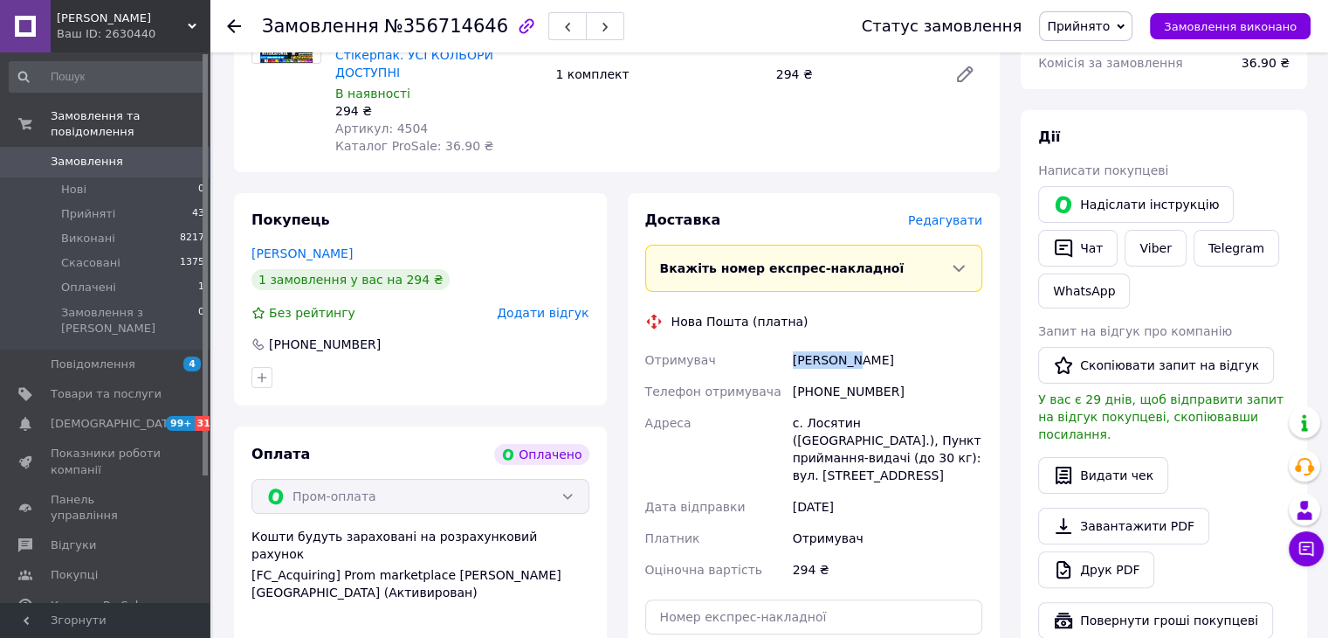
copy div "Пилипчук"
click at [893, 344] on div "Пилипчук Максим" at bounding box center [887, 359] width 197 height 31
click at [880, 354] on div "Пилипчук Максим" at bounding box center [887, 359] width 197 height 31
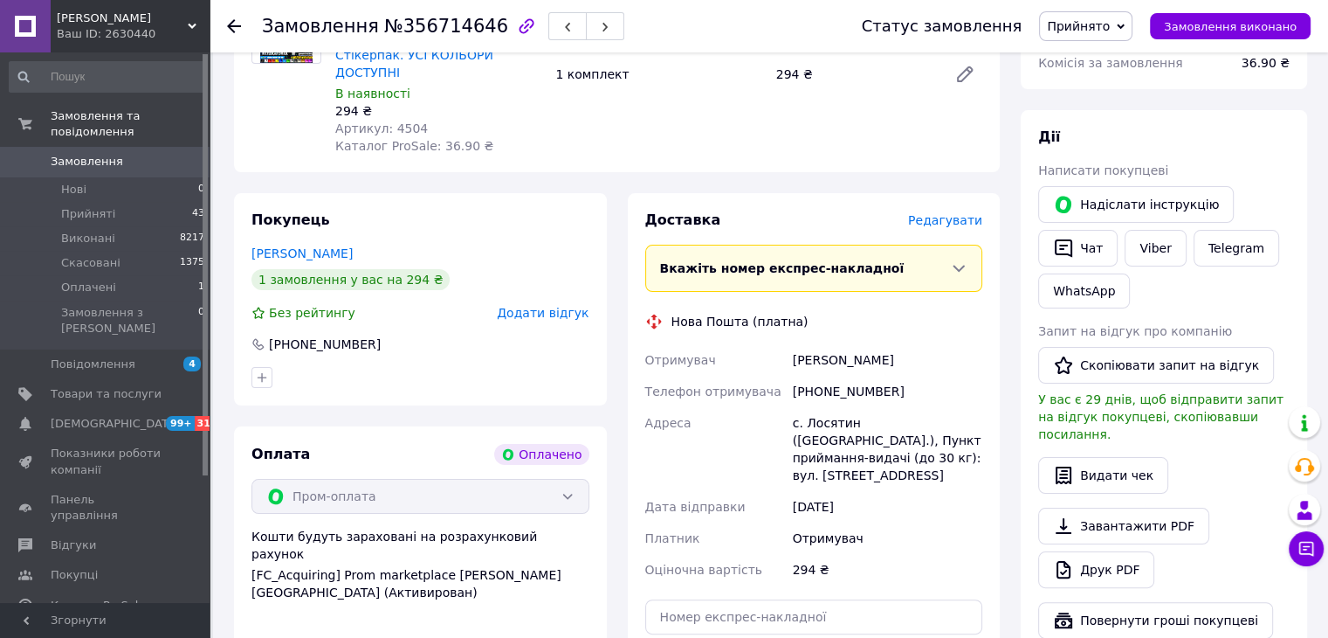
copy div "Максим"
drag, startPoint x: 913, startPoint y: 407, endPoint x: 778, endPoint y: 401, distance: 134.6
click at [778, 401] on div "Отримувач Пилипчук Максим Телефон отримувача +380505923250 Адреса с. Лосятин (К…" at bounding box center [814, 464] width 345 height 241
copy div "Адреса с. Лосятин (Київська о"
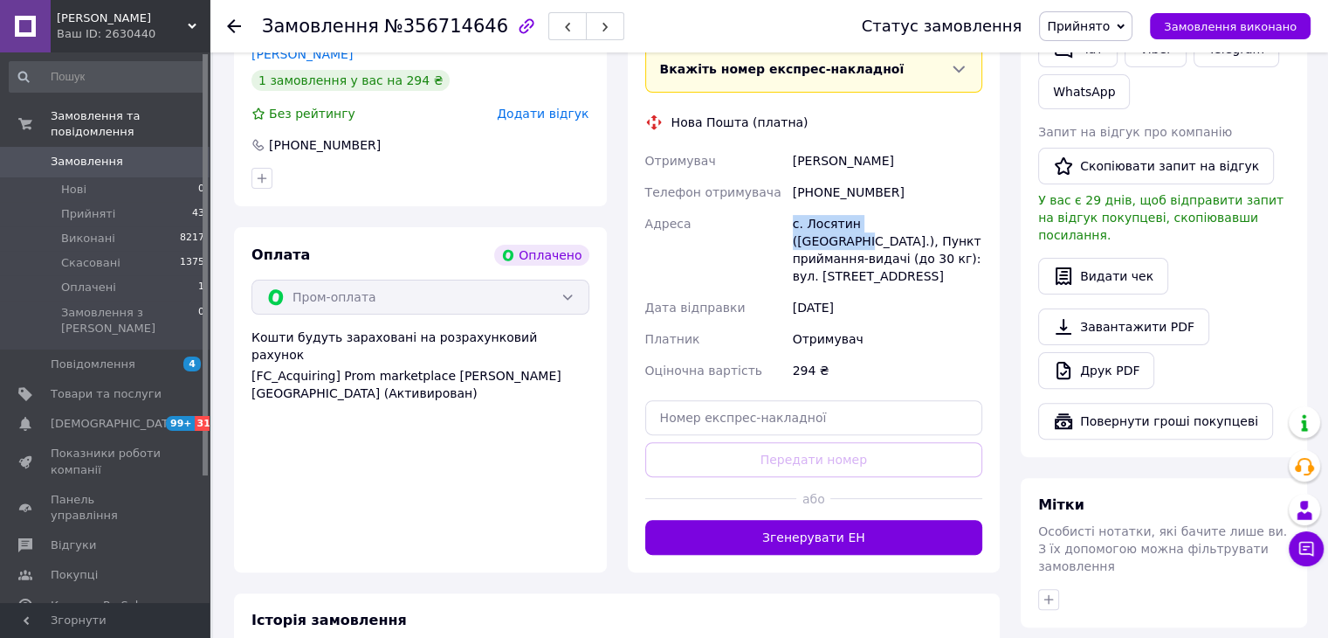
scroll to position [611, 0]
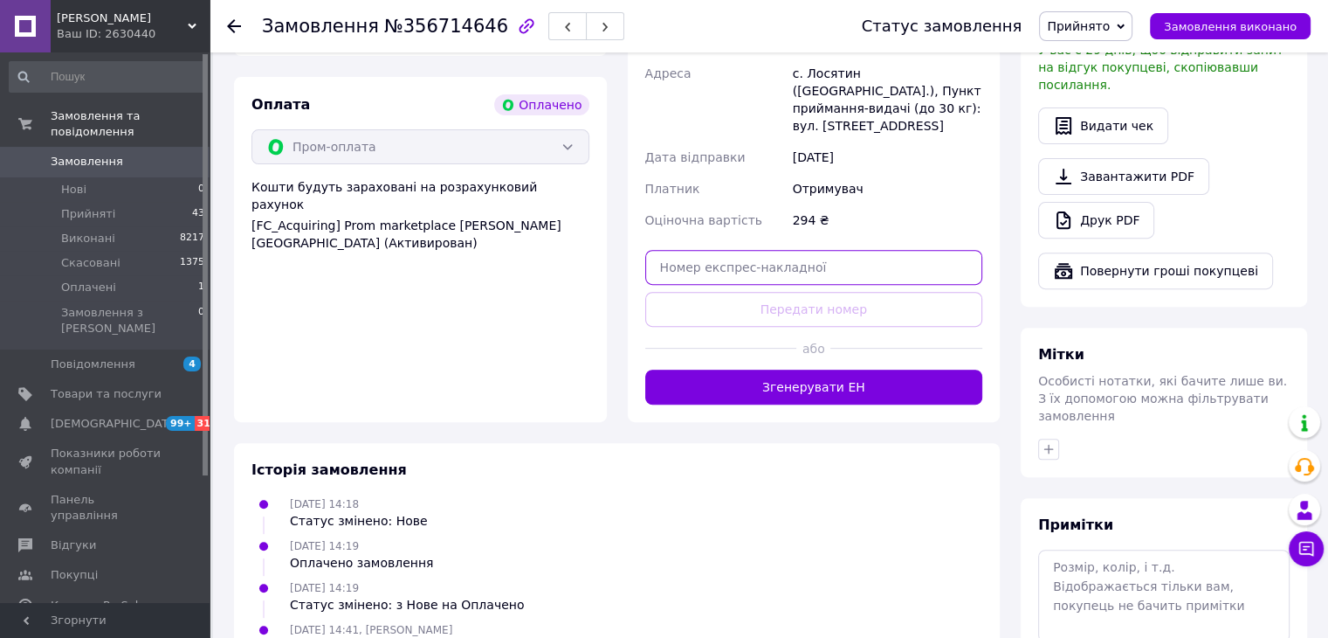
click at [799, 250] on input "text" at bounding box center [814, 267] width 338 height 35
paste input "20451225309274"
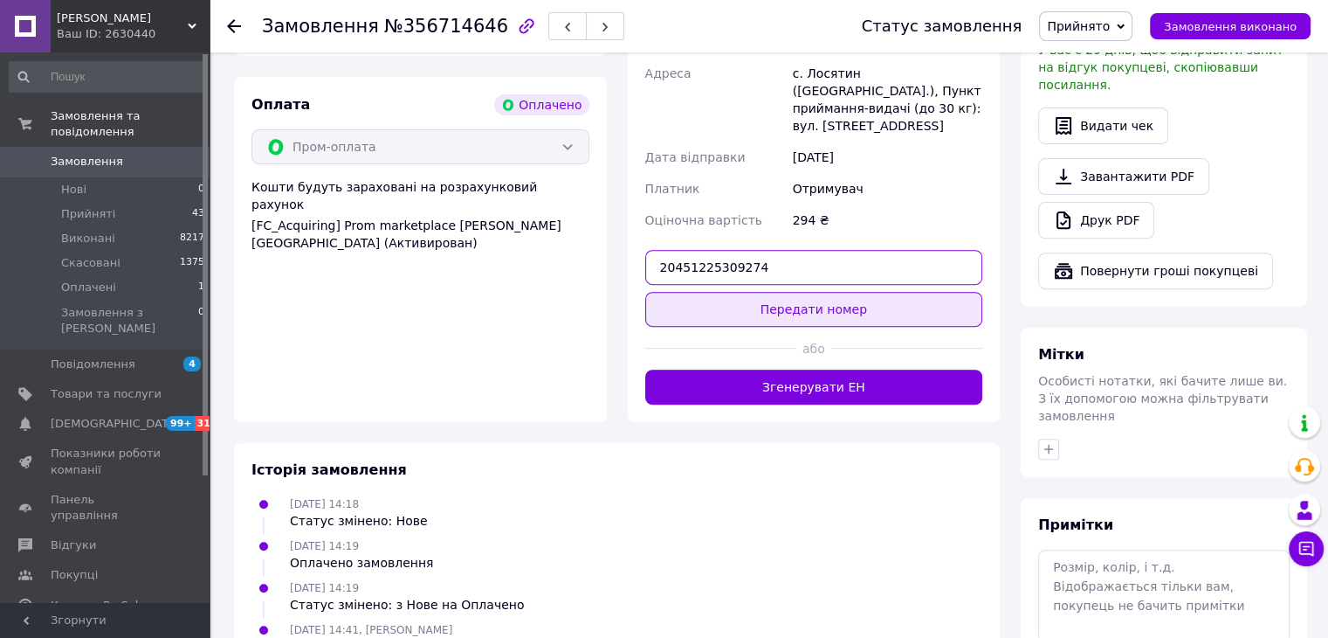
type input "20451225309274"
click at [805, 292] on button "Передати номер" at bounding box center [814, 309] width 338 height 35
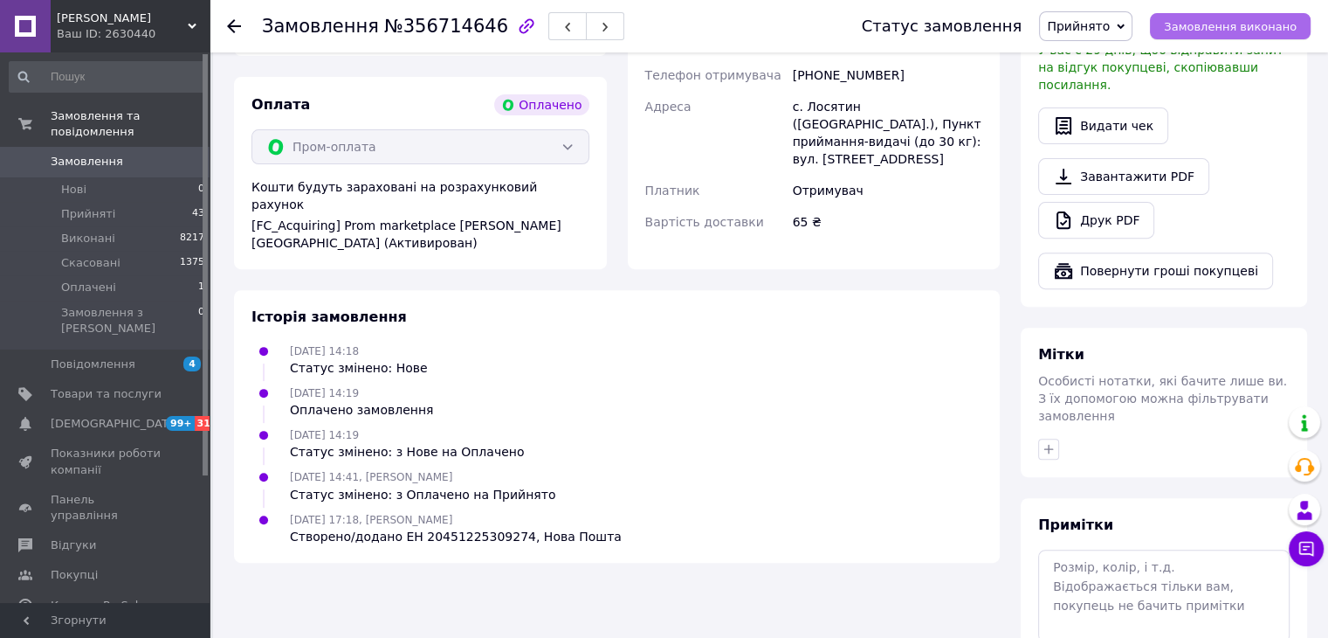
click at [1198, 25] on span "Замовлення виконано" at bounding box center [1230, 26] width 133 height 13
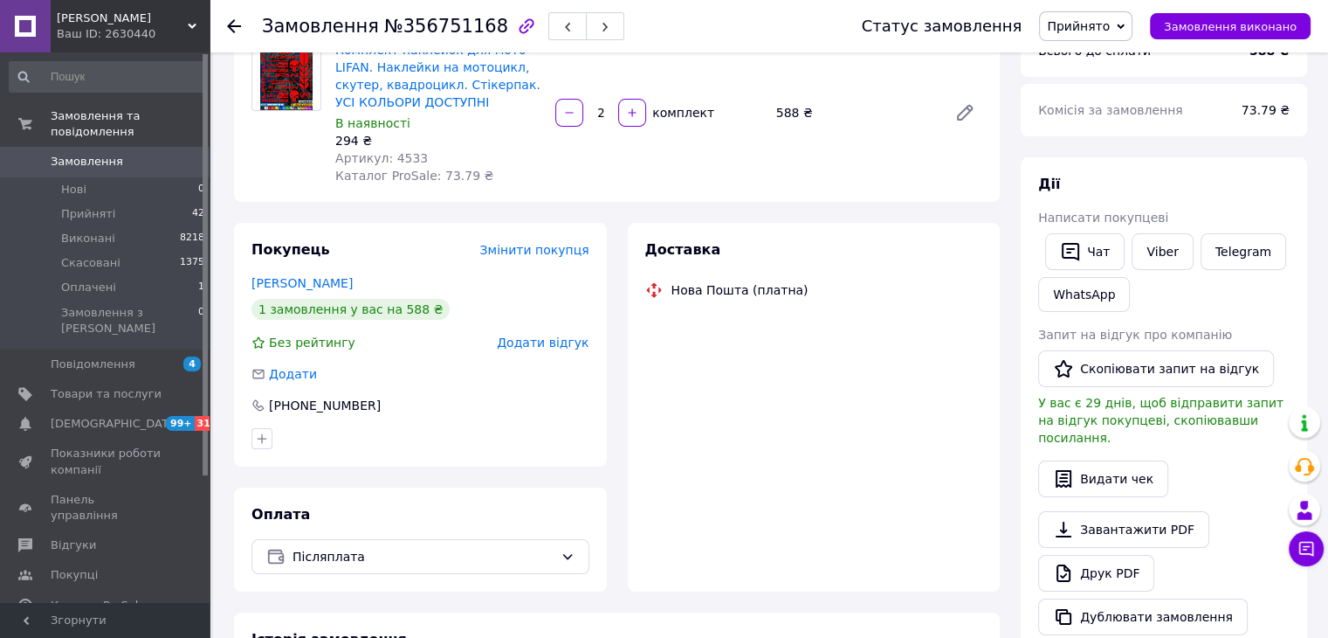
scroll to position [262, 0]
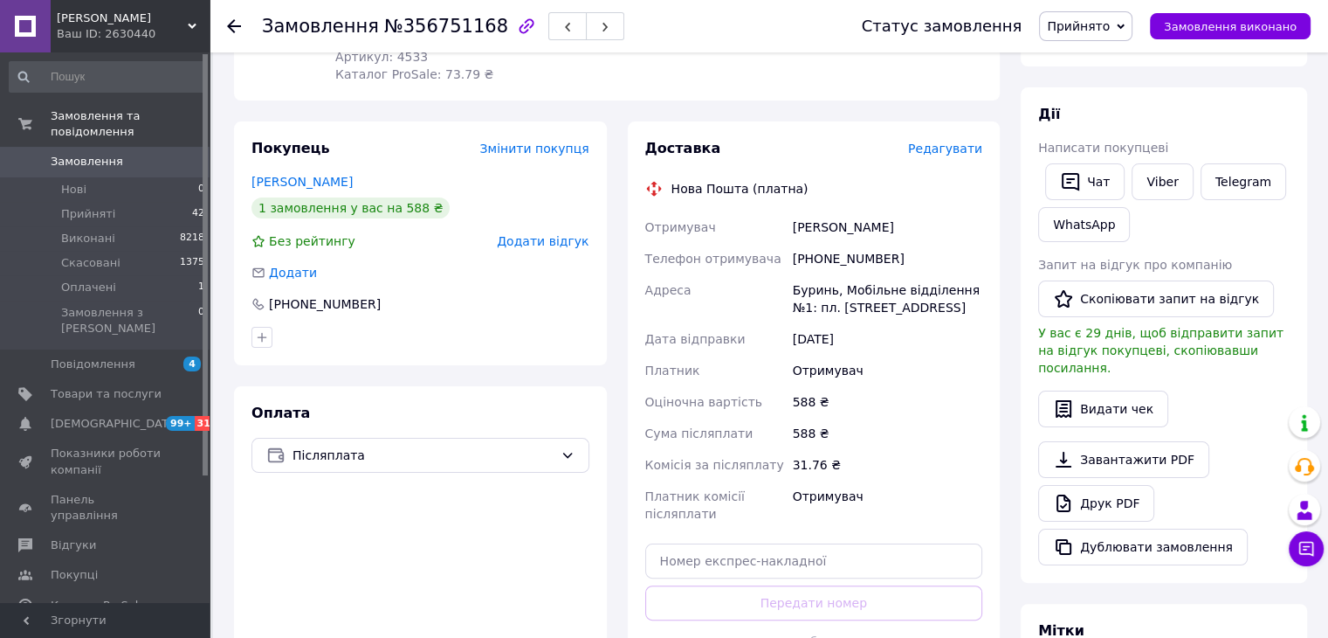
click at [858, 264] on div "[PHONE_NUMBER]" at bounding box center [887, 258] width 197 height 31
copy div "380955401087"
click at [807, 228] on div "[PERSON_NAME]" at bounding box center [887, 226] width 197 height 31
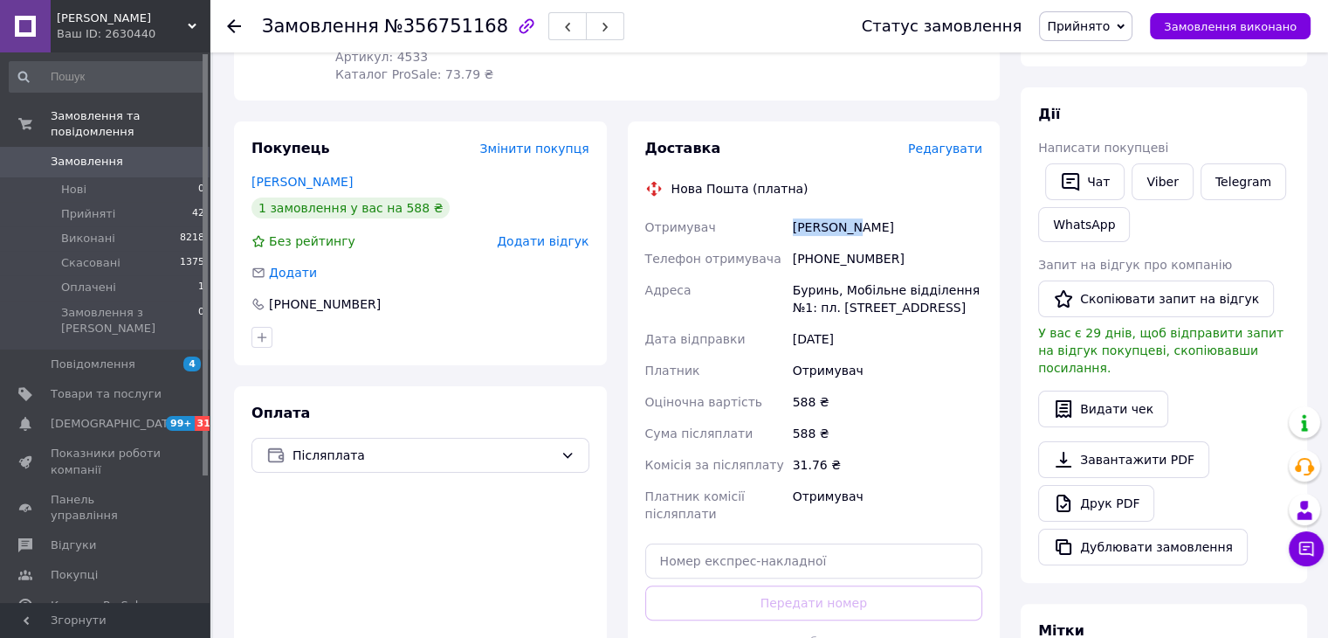
click at [807, 228] on div "[PERSON_NAME]" at bounding box center [887, 226] width 197 height 31
copy div "[PERSON_NAME]"
click at [814, 292] on div "Буринь, Мобільне відділення №1: пл. [STREET_ADDRESS]" at bounding box center [887, 298] width 197 height 49
copy div "Буринь"
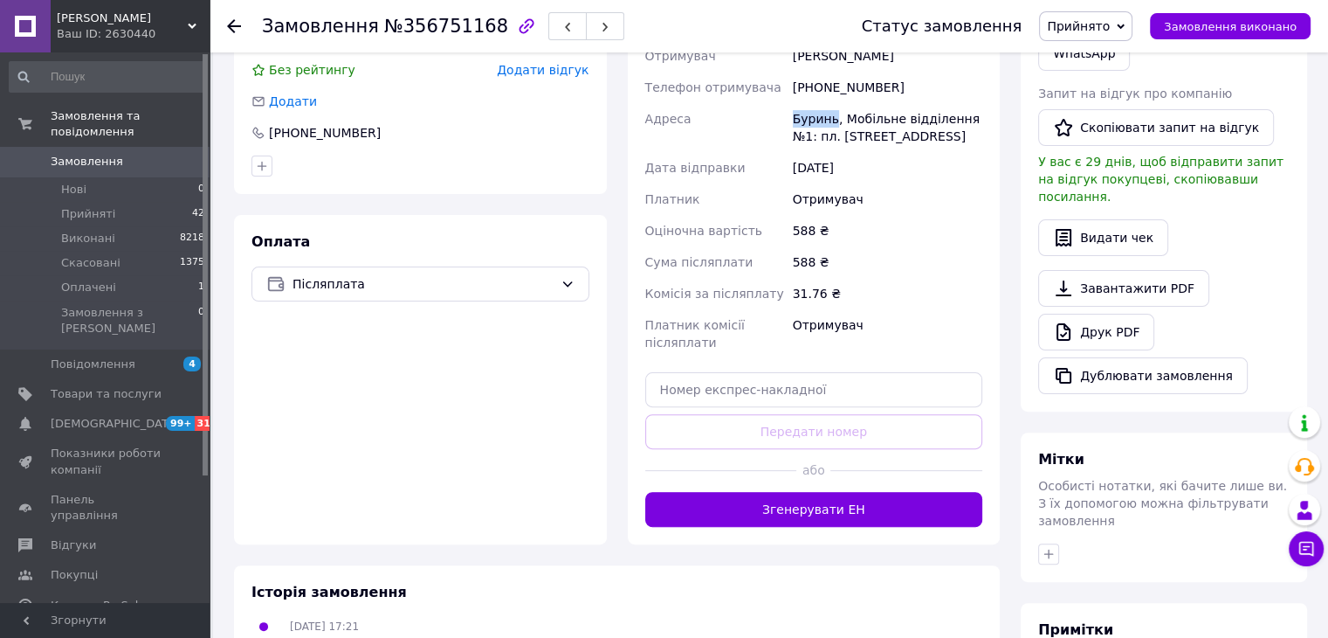
scroll to position [611, 0]
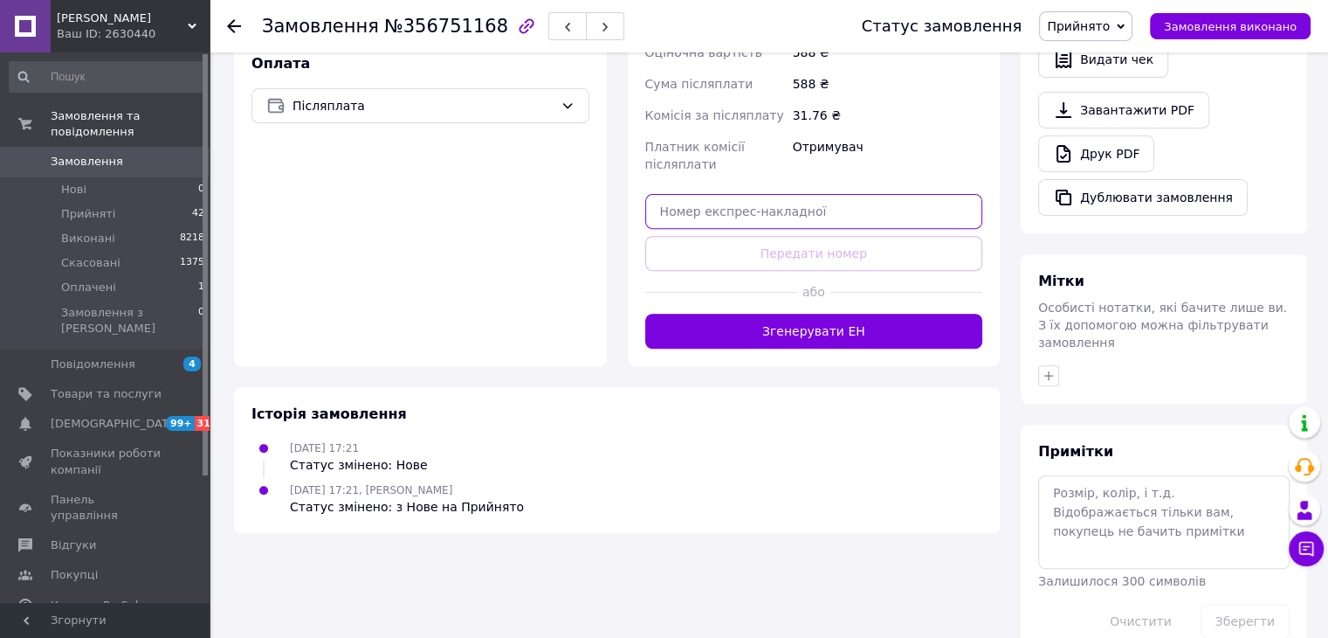
click at [811, 210] on input "text" at bounding box center [814, 211] width 338 height 35
paste input "20451225331578"
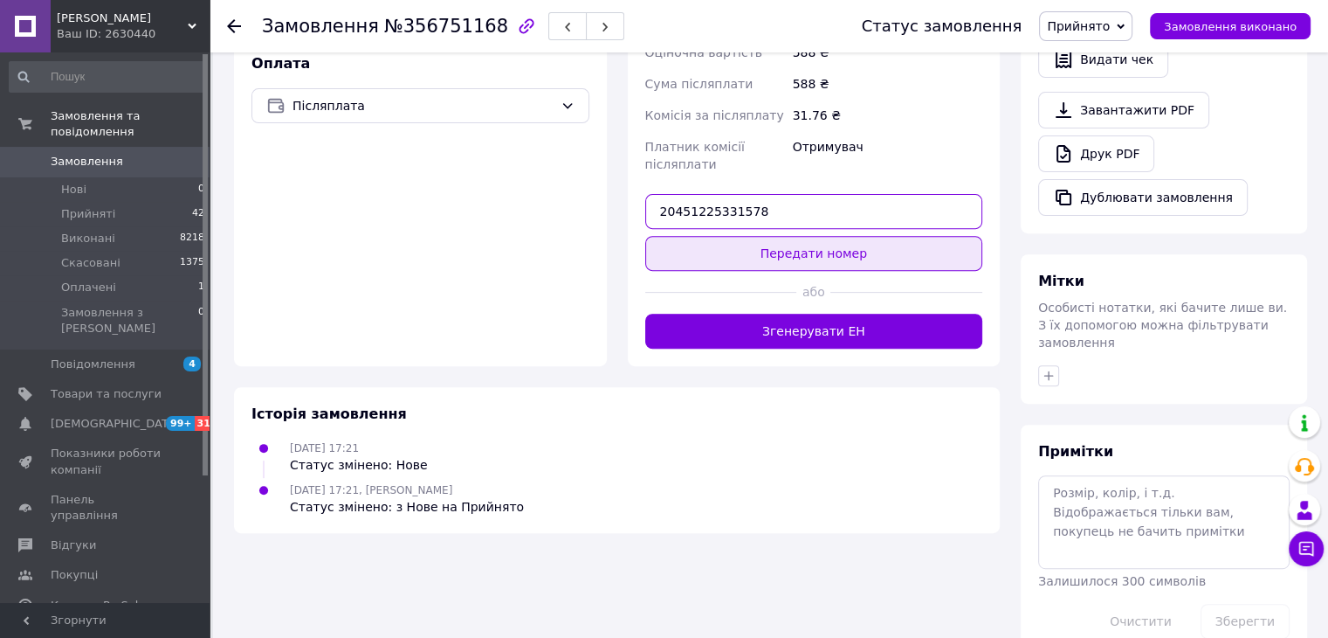
type input "20451225331578"
click at [810, 256] on button "Передати номер" at bounding box center [814, 253] width 338 height 35
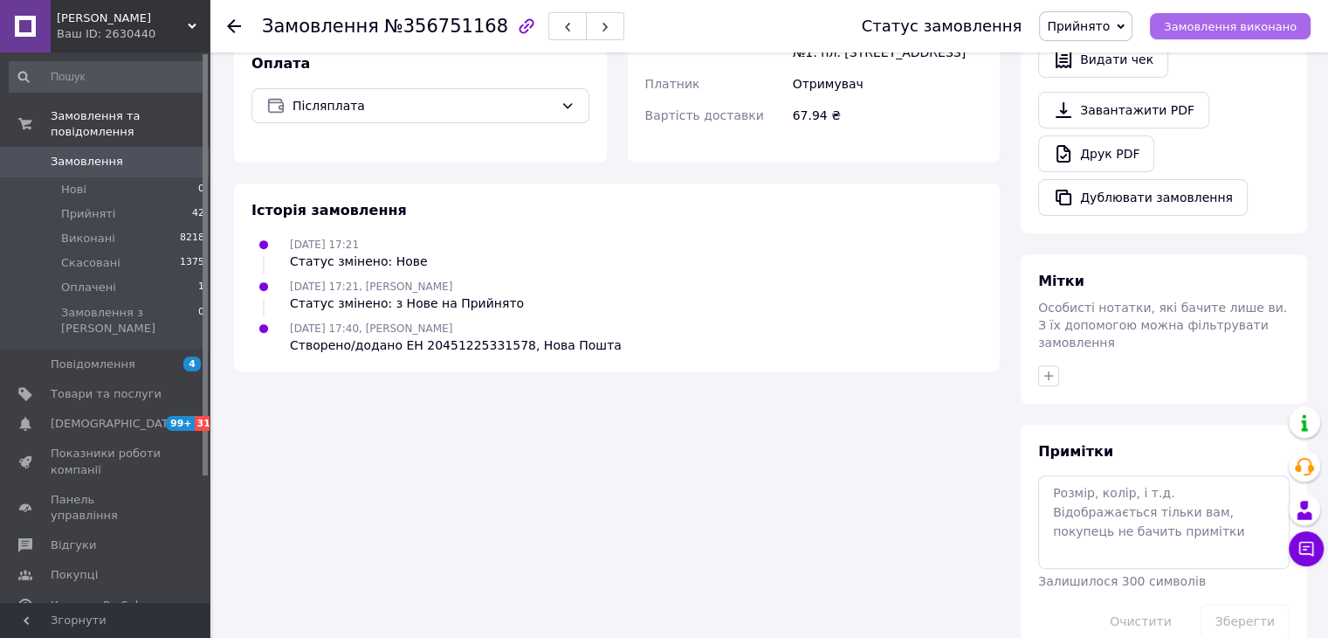
click at [1242, 28] on span "Замовлення виконано" at bounding box center [1230, 26] width 133 height 13
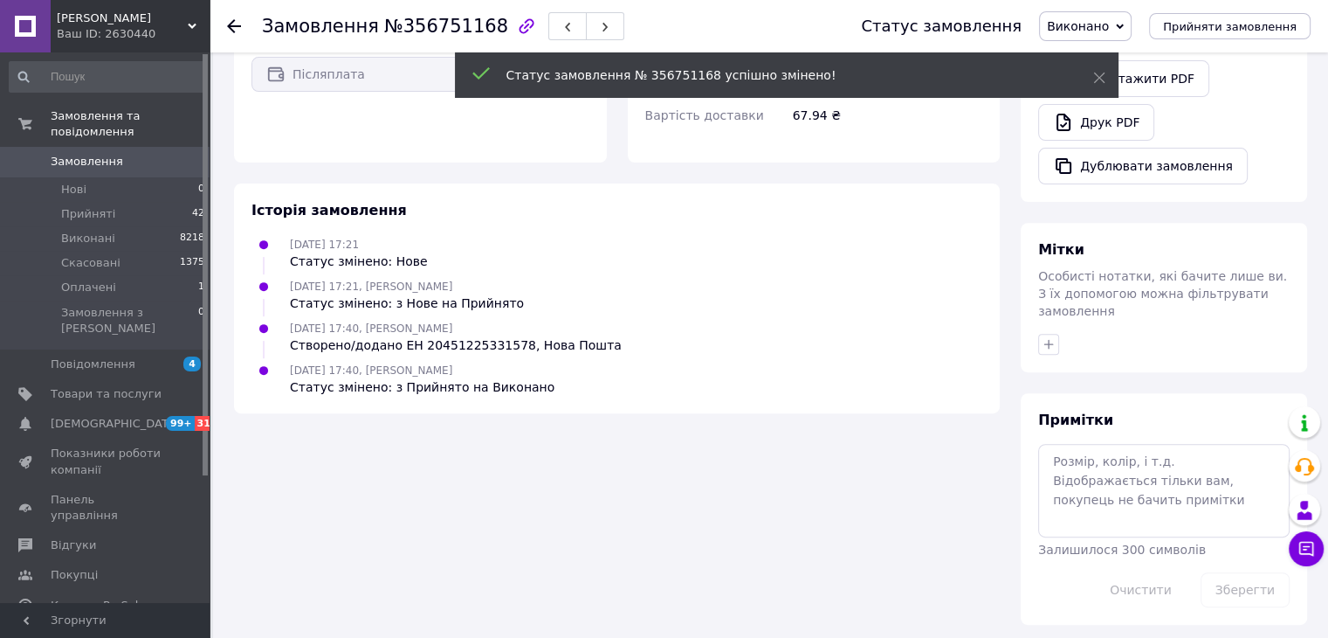
scroll to position [580, 0]
